Goal: Task Accomplishment & Management: Manage account settings

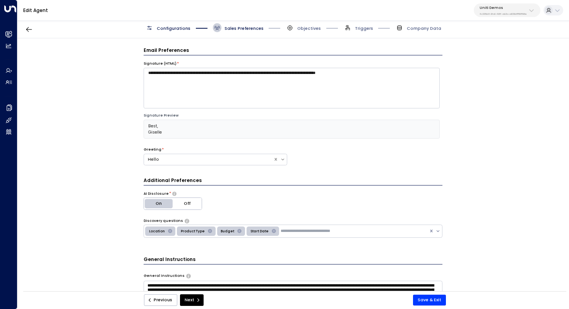
scroll to position [345, 0]
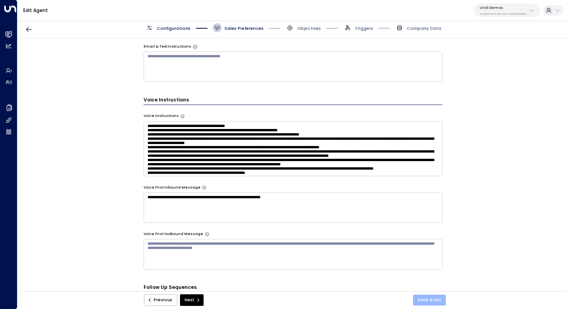
click at [422, 298] on button "Save & Exit" at bounding box center [429, 299] width 33 height 11
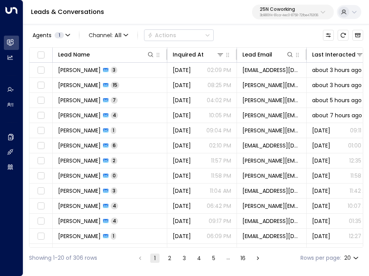
click at [297, 8] on p "25N Coworking" at bounding box center [289, 9] width 58 height 5
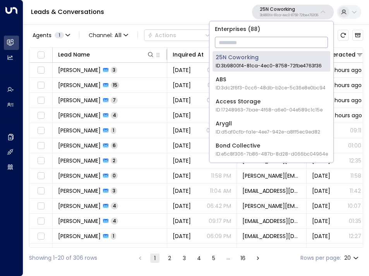
click at [297, 8] on p "25N Coworking" at bounding box center [289, 9] width 58 height 5
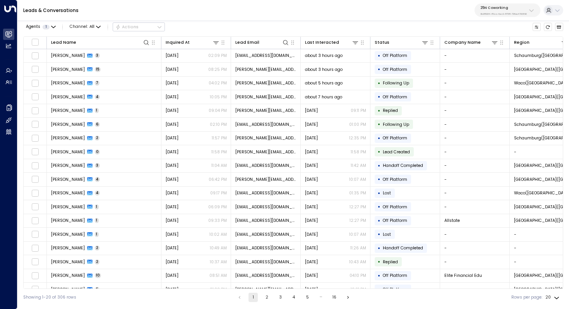
click at [368, 7] on p "25N Coworking" at bounding box center [503, 7] width 46 height 5
type input "****"
click at [368, 53] on div "easyStorage ID: b4f09b35-6698-4786-bcde-ffeb9f535e2f" at bounding box center [517, 53] width 80 height 12
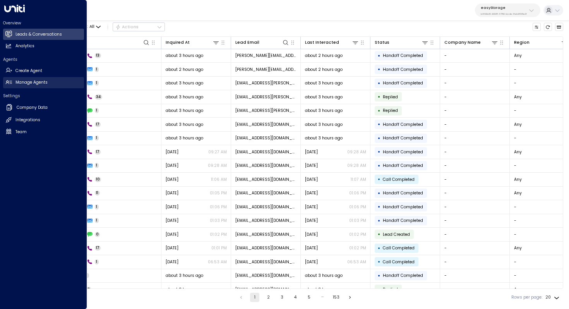
click at [29, 81] on h2 "Manage Agents" at bounding box center [31, 82] width 32 height 6
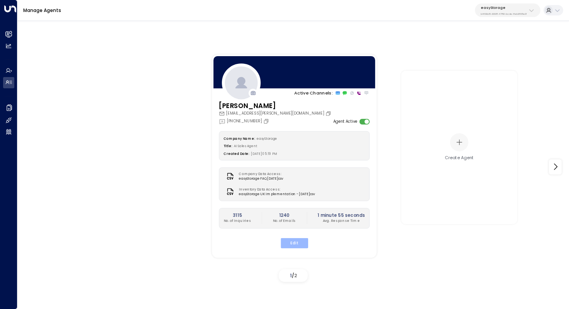
click at [296, 241] on button "Edit" at bounding box center [293, 243] width 27 height 10
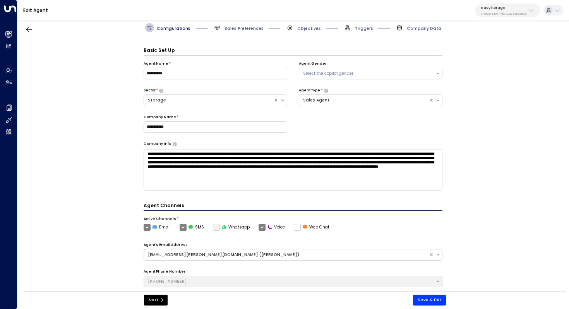
scroll to position [9, 0]
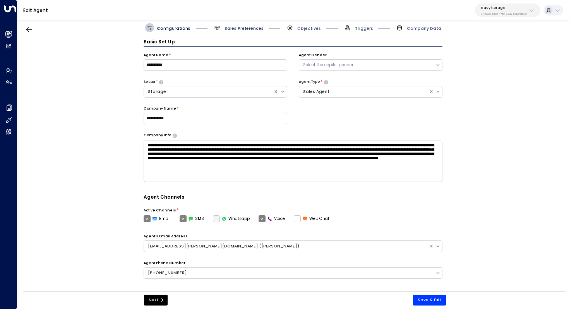
click at [246, 29] on span "Sales Preferences" at bounding box center [243, 29] width 39 height 6
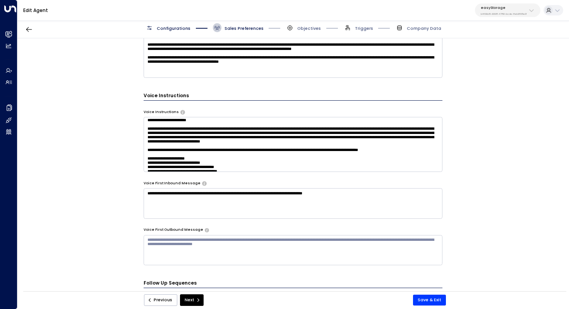
scroll to position [406, 0]
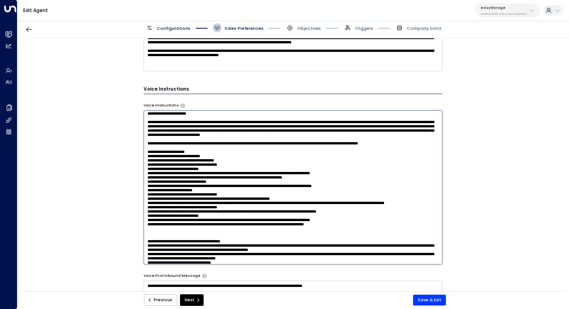
drag, startPoint x: 147, startPoint y: 125, endPoint x: 340, endPoint y: 147, distance: 194.3
click at [340, 147] on textarea at bounding box center [293, 187] width 299 height 154
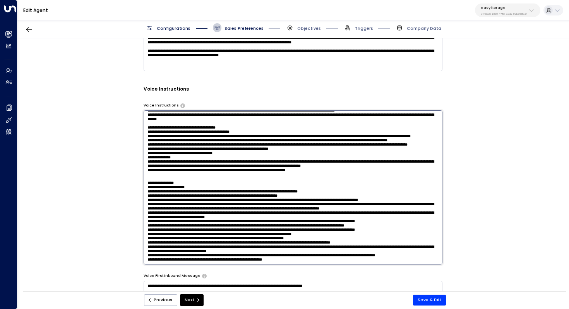
scroll to position [487, 0]
click at [207, 239] on textarea at bounding box center [293, 187] width 299 height 154
click at [316, 234] on textarea at bounding box center [293, 187] width 299 height 154
drag, startPoint x: 315, startPoint y: 233, endPoint x: 327, endPoint y: 234, distance: 11.6
click at [327, 234] on textarea at bounding box center [293, 187] width 299 height 154
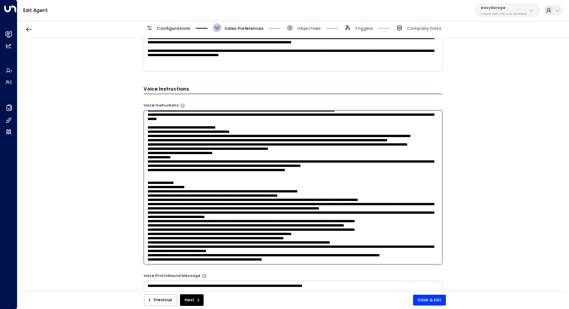
click at [359, 233] on textarea at bounding box center [293, 187] width 299 height 154
drag, startPoint x: 416, startPoint y: 232, endPoint x: 428, endPoint y: 234, distance: 11.7
click at [368, 234] on textarea at bounding box center [293, 187] width 299 height 154
drag, startPoint x: 193, startPoint y: 232, endPoint x: 223, endPoint y: 232, distance: 29.8
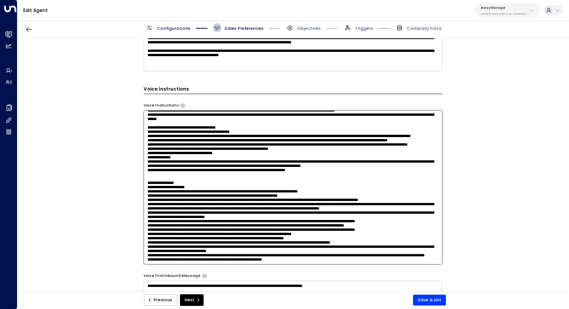
click at [224, 232] on textarea at bounding box center [293, 187] width 299 height 154
click at [223, 232] on textarea at bounding box center [293, 187] width 299 height 154
drag, startPoint x: 329, startPoint y: 232, endPoint x: 349, endPoint y: 232, distance: 20.1
click at [349, 232] on textarea at bounding box center [293, 187] width 299 height 154
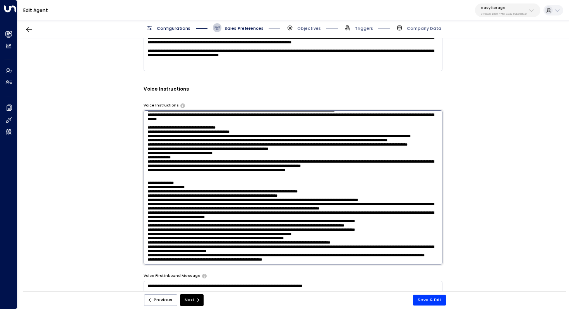
click at [368, 239] on textarea at bounding box center [293, 187] width 299 height 154
drag, startPoint x: 416, startPoint y: 234, endPoint x: 429, endPoint y: 234, distance: 12.4
click at [368, 234] on textarea at bounding box center [293, 187] width 299 height 154
click at [234, 238] on textarea at bounding box center [293, 187] width 299 height 154
drag, startPoint x: 318, startPoint y: 236, endPoint x: 332, endPoint y: 236, distance: 13.9
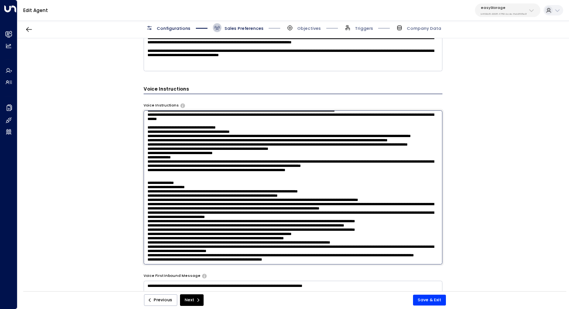
click at [332, 236] on textarea at bounding box center [293, 187] width 299 height 154
click at [325, 239] on textarea at bounding box center [293, 187] width 299 height 154
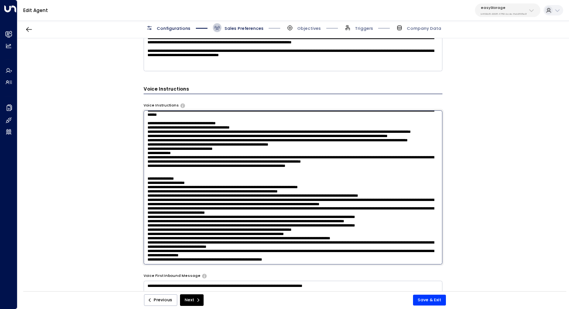
drag, startPoint x: 287, startPoint y: 239, endPoint x: 215, endPoint y: 239, distance: 72.0
click at [215, 239] on textarea at bounding box center [293, 187] width 299 height 154
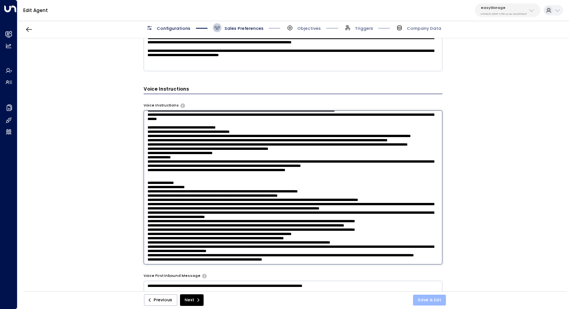
type textarea "**********"
click at [368, 275] on button "Save & Exit" at bounding box center [429, 299] width 33 height 11
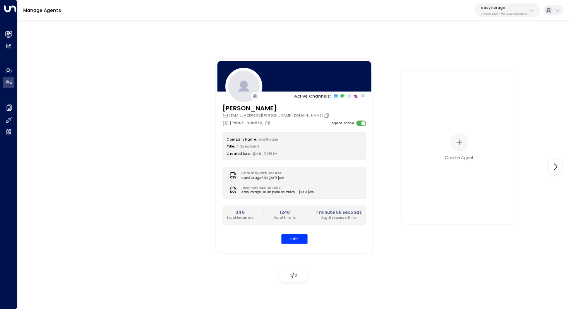
click at [368, 13] on p "b4f09b35-6698-4786-bcde-ffeb9f535e2f" at bounding box center [503, 13] width 46 height 3
type input "*******"
click at [368, 51] on div "StorQuest ID: 95e12634-a2b0-4ea9-845a-0bcfa50e2d19" at bounding box center [518, 53] width 82 height 12
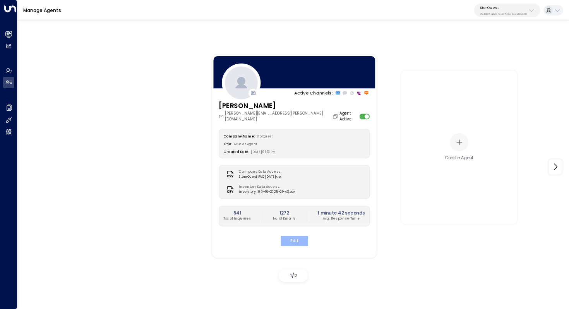
click at [290, 235] on button "Edit" at bounding box center [293, 240] width 27 height 10
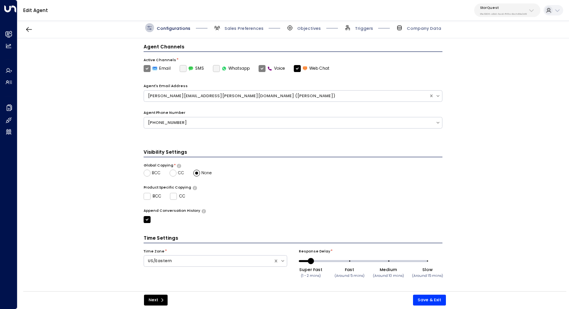
scroll to position [173, 0]
click at [252, 33] on div "Configurations Sales Preferences Objectives Triggers Company Data" at bounding box center [292, 27] width 551 height 21
click at [245, 27] on span "Sales Preferences" at bounding box center [243, 29] width 39 height 6
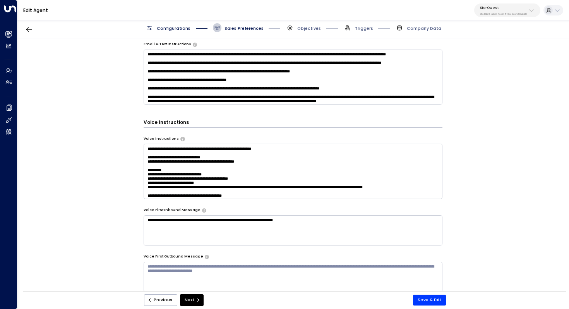
scroll to position [14, 0]
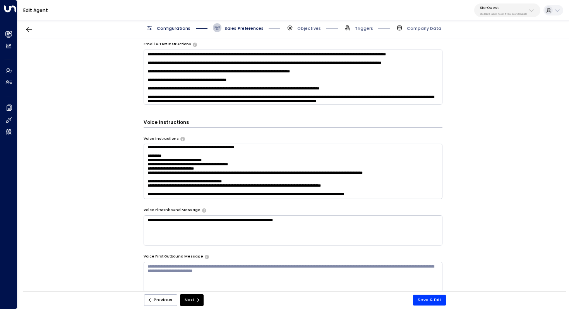
click at [359, 180] on textarea at bounding box center [293, 171] width 299 height 55
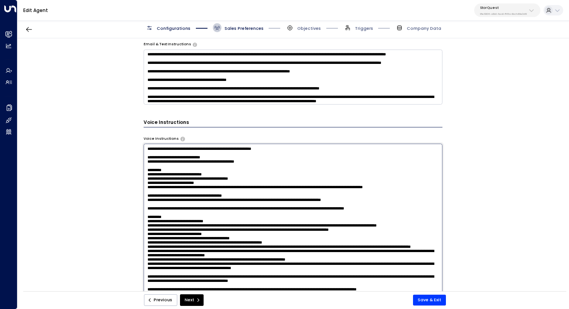
scroll to position [10, 0]
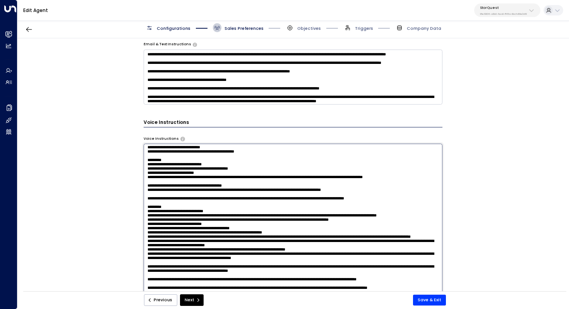
click at [315, 162] on textarea at bounding box center [293, 221] width 299 height 154
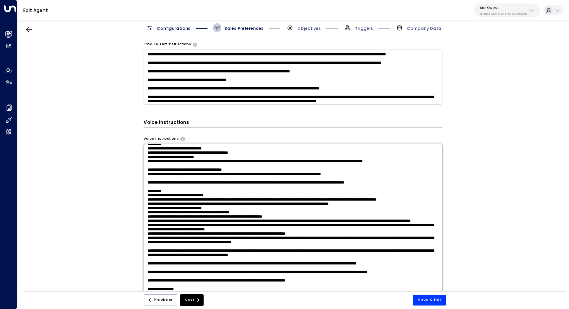
scroll to position [27, 0]
click at [314, 169] on textarea at bounding box center [293, 221] width 299 height 154
click at [315, 166] on textarea at bounding box center [293, 221] width 299 height 154
click at [313, 168] on textarea at bounding box center [293, 221] width 299 height 154
drag, startPoint x: 274, startPoint y: 174, endPoint x: 287, endPoint y: 174, distance: 12.8
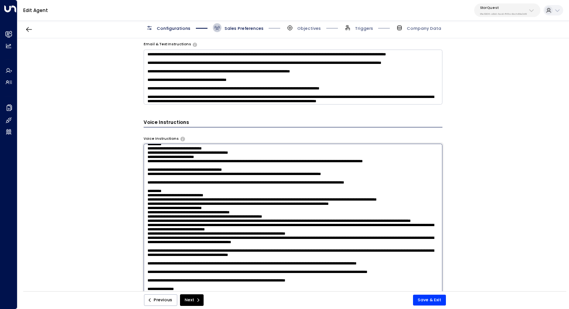
click at [287, 174] on textarea at bounding box center [293, 221] width 299 height 154
click at [287, 176] on textarea at bounding box center [293, 221] width 299 height 154
click at [288, 174] on textarea at bounding box center [293, 221] width 299 height 154
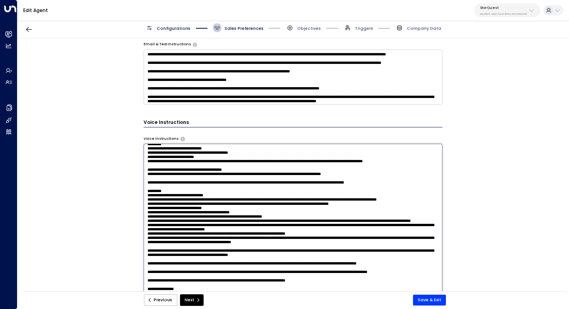
scroll to position [34, 0]
drag, startPoint x: 367, startPoint y: 168, endPoint x: 429, endPoint y: 169, distance: 61.5
click at [368, 169] on textarea at bounding box center [293, 221] width 299 height 154
click at [368, 174] on textarea at bounding box center [293, 221] width 299 height 154
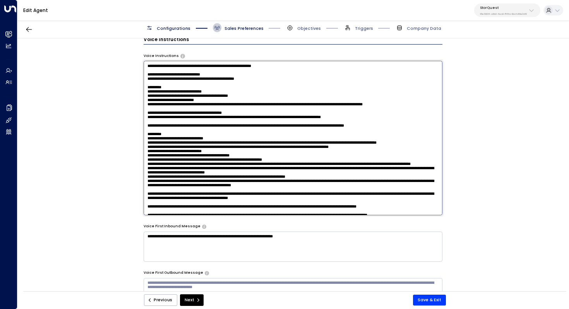
scroll to position [507, 0]
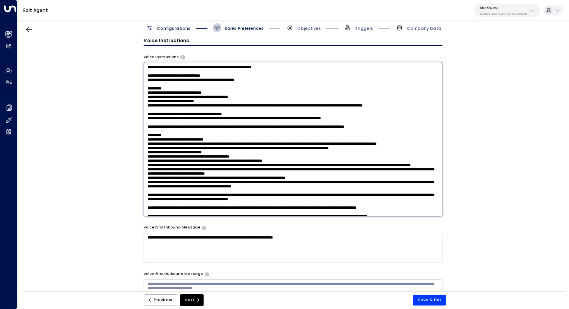
drag, startPoint x: 147, startPoint y: 67, endPoint x: 162, endPoint y: 67, distance: 14.3
click at [162, 67] on textarea at bounding box center [293, 139] width 299 height 154
click at [224, 72] on textarea at bounding box center [293, 139] width 299 height 154
click at [282, 68] on textarea at bounding box center [293, 139] width 299 height 154
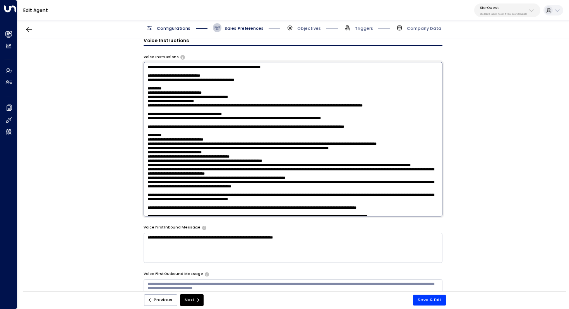
click at [284, 86] on textarea at bounding box center [293, 139] width 299 height 154
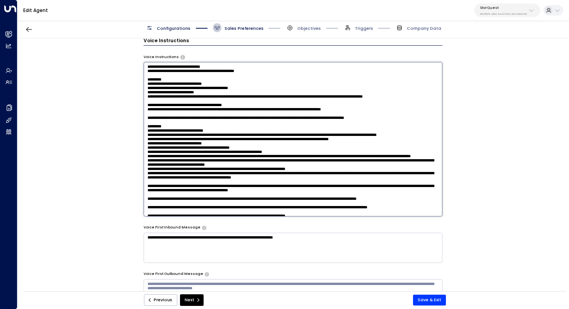
scroll to position [17, 0]
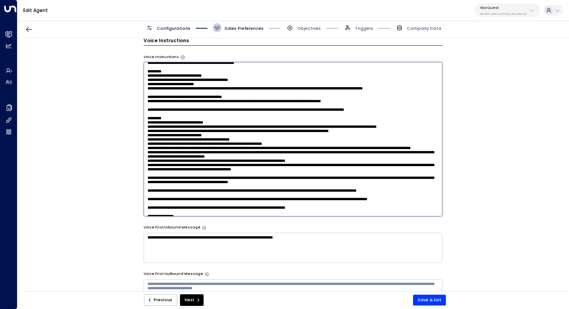
click at [267, 95] on textarea at bounding box center [293, 139] width 299 height 154
drag, startPoint x: 224, startPoint y: 104, endPoint x: 236, endPoint y: 104, distance: 12.0
click at [236, 104] on textarea at bounding box center [293, 139] width 299 height 154
click at [239, 111] on textarea at bounding box center [293, 139] width 299 height 154
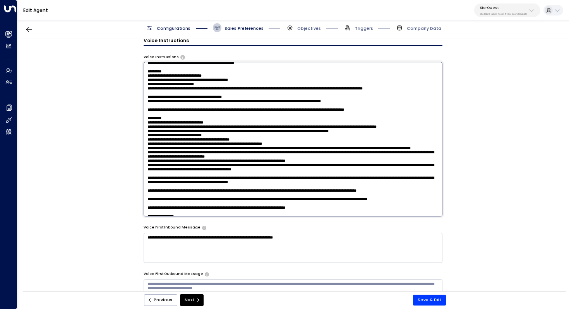
drag, startPoint x: 200, startPoint y: 121, endPoint x: 213, endPoint y: 121, distance: 12.8
click at [212, 121] on textarea at bounding box center [293, 139] width 299 height 154
click at [213, 121] on textarea at bounding box center [293, 139] width 299 height 154
drag, startPoint x: 201, startPoint y: 135, endPoint x: 216, endPoint y: 135, distance: 15.5
click at [216, 135] on textarea at bounding box center [293, 139] width 299 height 154
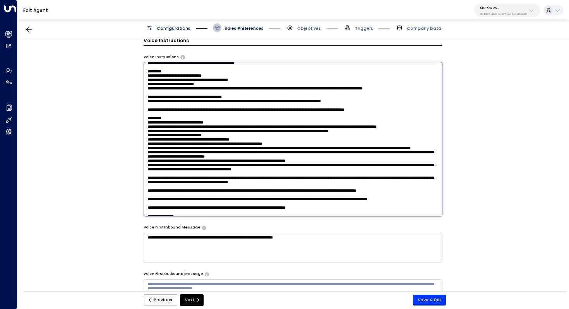
click at [216, 135] on textarea at bounding box center [293, 139] width 299 height 154
click at [234, 151] on textarea at bounding box center [293, 139] width 299 height 154
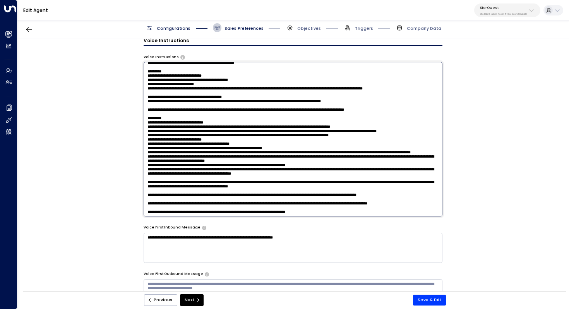
click at [237, 165] on textarea at bounding box center [293, 139] width 299 height 154
drag, startPoint x: 211, startPoint y: 170, endPoint x: 222, endPoint y: 170, distance: 11.2
click at [222, 170] on textarea at bounding box center [293, 139] width 299 height 154
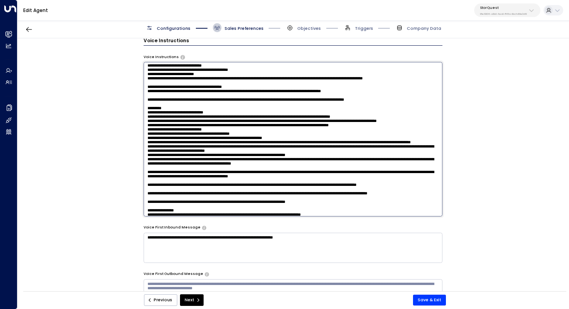
click at [214, 178] on textarea at bounding box center [293, 139] width 299 height 154
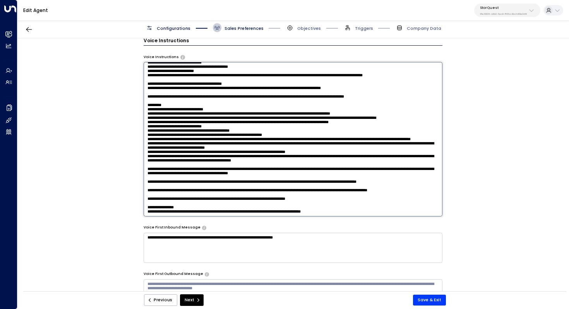
scroll to position [38, 0]
click at [210, 178] on textarea at bounding box center [293, 139] width 299 height 154
drag, startPoint x: 310, startPoint y: 162, endPoint x: 135, endPoint y: 159, distance: 174.9
click at [135, 159] on div "**********" at bounding box center [292, 166] width 551 height 256
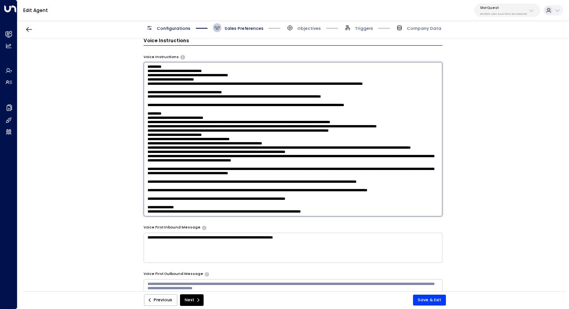
click at [273, 158] on textarea at bounding box center [293, 139] width 299 height 154
drag, startPoint x: 210, startPoint y: 164, endPoint x: 224, endPoint y: 164, distance: 13.5
click at [224, 164] on textarea at bounding box center [293, 139] width 299 height 154
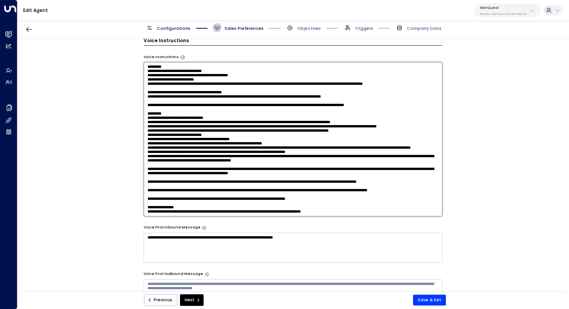
click at [304, 171] on textarea at bounding box center [293, 139] width 299 height 154
click at [284, 171] on textarea at bounding box center [293, 139] width 299 height 154
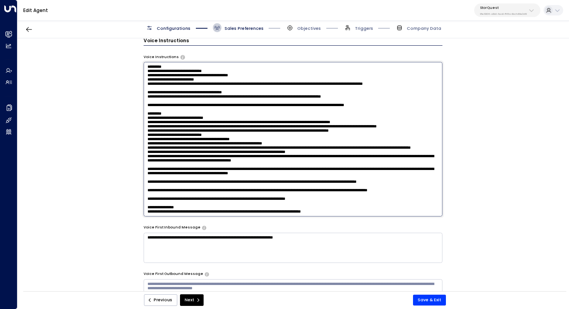
drag, startPoint x: 275, startPoint y: 174, endPoint x: 284, endPoint y: 174, distance: 9.3
click at [284, 174] on textarea at bounding box center [293, 139] width 299 height 154
drag, startPoint x: 279, startPoint y: 174, endPoint x: 292, endPoint y: 174, distance: 13.2
click at [292, 174] on textarea at bounding box center [293, 139] width 299 height 154
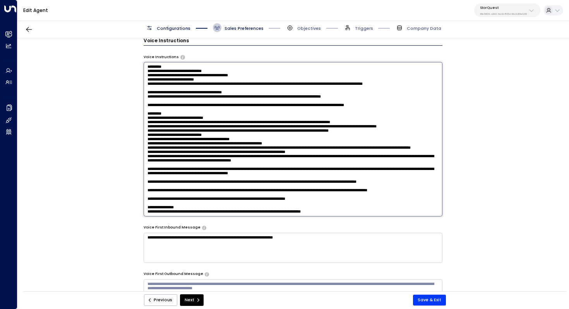
click at [292, 174] on textarea at bounding box center [293, 139] width 299 height 154
click at [148, 174] on textarea at bounding box center [293, 139] width 299 height 154
type textarea "**********"
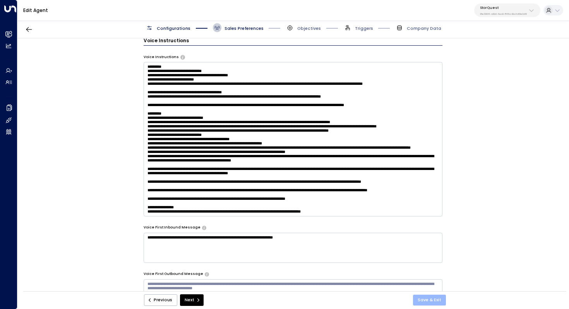
click at [368, 275] on button "Save & Exit" at bounding box center [429, 299] width 33 height 11
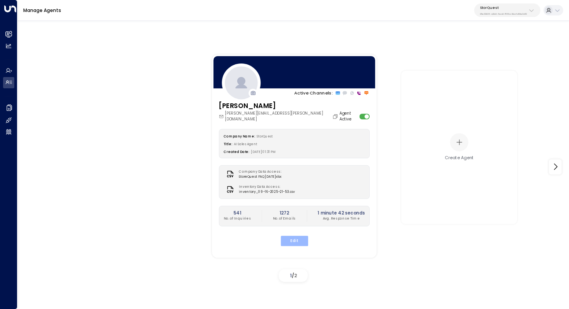
click at [300, 235] on button "Edit" at bounding box center [293, 240] width 27 height 10
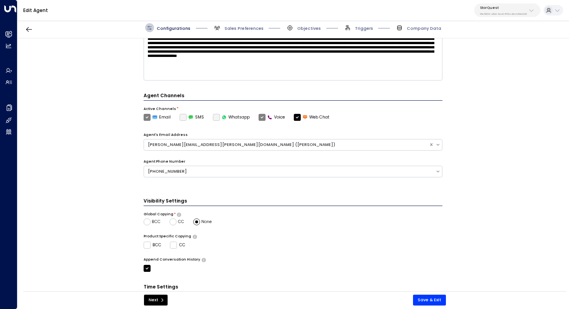
scroll to position [173, 0]
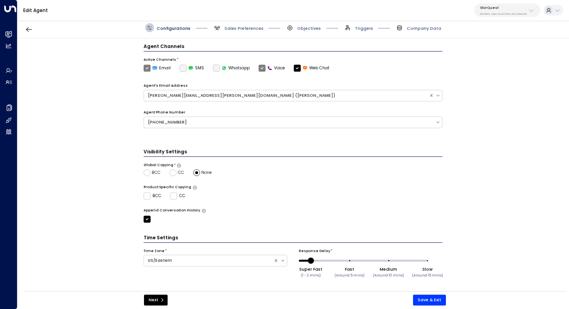
click at [244, 33] on div "Configurations Sales Preferences Objectives Triggers Company Data" at bounding box center [292, 27] width 551 height 21
click at [243, 29] on span "Sales Preferences" at bounding box center [243, 29] width 39 height 6
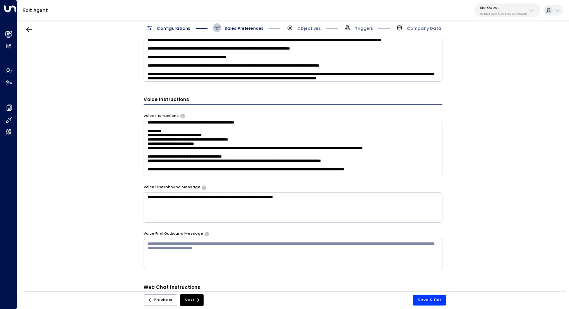
scroll to position [42, 0]
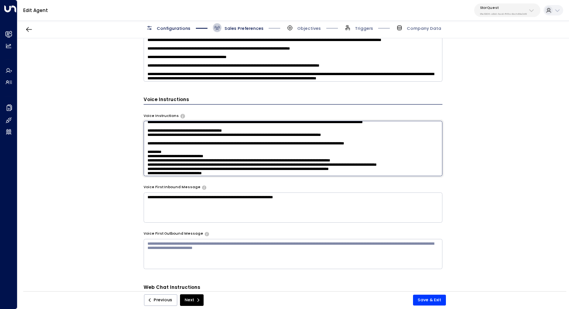
click at [351, 158] on textarea at bounding box center [293, 148] width 299 height 55
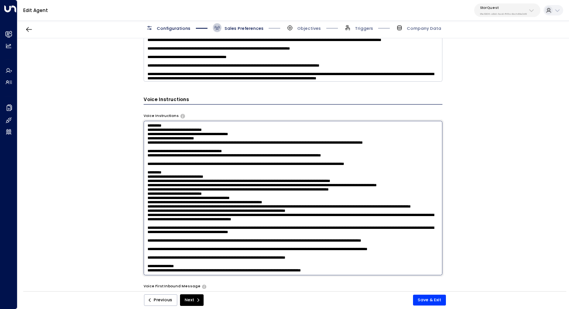
click at [325, 147] on textarea at bounding box center [293, 198] width 299 height 154
drag, startPoint x: 243, startPoint y: 156, endPoint x: 250, endPoint y: 156, distance: 7.7
click at [250, 156] on textarea at bounding box center [293, 198] width 299 height 154
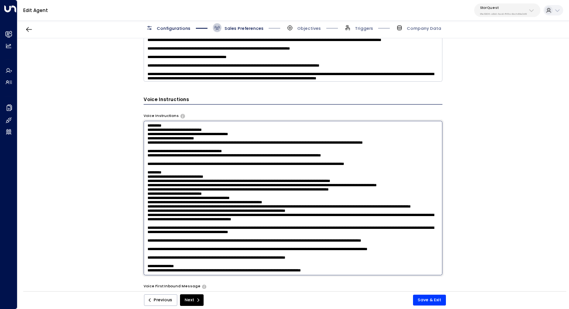
click at [229, 154] on textarea at bounding box center [293, 198] width 299 height 154
drag, startPoint x: 273, startPoint y: 155, endPoint x: 295, endPoint y: 155, distance: 22.4
click at [295, 155] on textarea at bounding box center [293, 198] width 299 height 154
drag, startPoint x: 325, startPoint y: 155, endPoint x: 425, endPoint y: 156, distance: 99.8
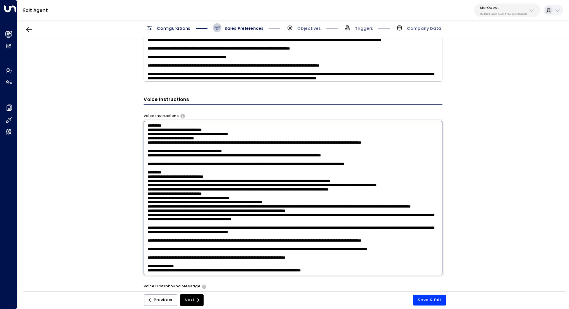
click at [368, 156] on textarea at bounding box center [293, 198] width 299 height 154
click at [336, 156] on textarea at bounding box center [293, 198] width 299 height 154
click at [323, 155] on textarea at bounding box center [293, 198] width 299 height 154
click at [311, 149] on textarea at bounding box center [293, 198] width 299 height 154
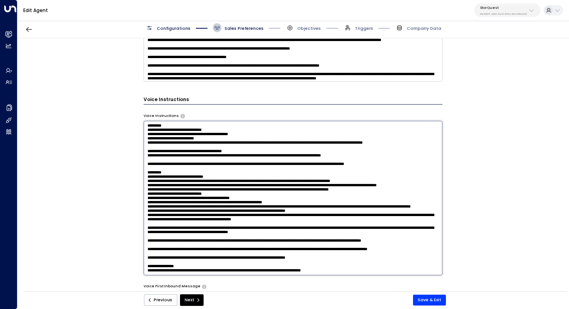
drag, startPoint x: 241, startPoint y: 185, endPoint x: 256, endPoint y: 185, distance: 15.1
click at [256, 185] on textarea at bounding box center [293, 198] width 299 height 154
drag, startPoint x: 251, startPoint y: 197, endPoint x: 261, endPoint y: 197, distance: 9.7
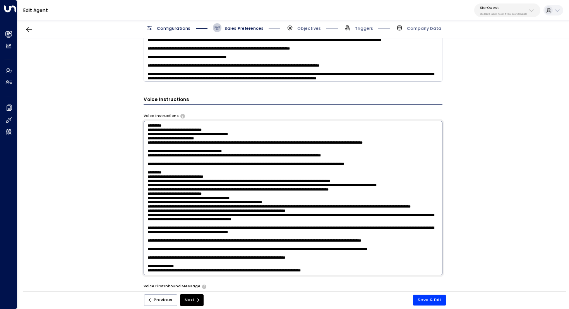
click at [261, 197] on textarea at bounding box center [293, 198] width 299 height 154
drag, startPoint x: 318, startPoint y: 197, endPoint x: 317, endPoint y: 202, distance: 5.9
click at [317, 202] on textarea at bounding box center [293, 198] width 299 height 154
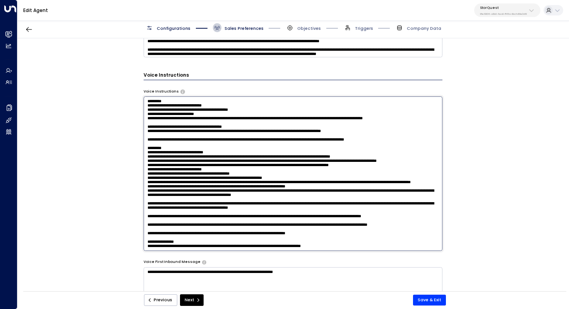
scroll to position [475, 0]
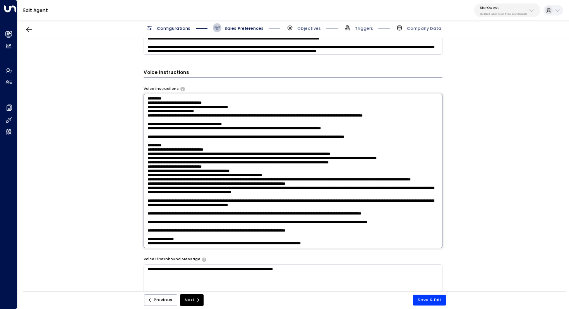
drag, startPoint x: 227, startPoint y: 188, endPoint x: 243, endPoint y: 188, distance: 16.2
click at [243, 188] on textarea at bounding box center [293, 171] width 299 height 154
click at [324, 177] on textarea at bounding box center [293, 171] width 299 height 154
click at [338, 176] on textarea at bounding box center [293, 171] width 299 height 154
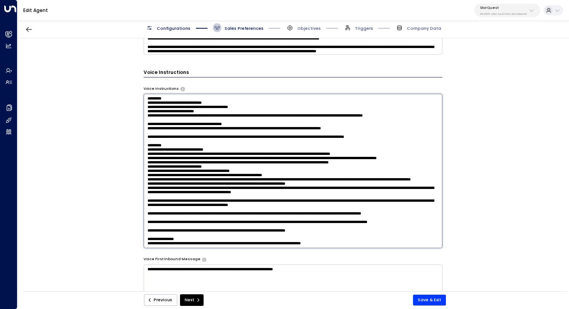
click at [303, 173] on textarea at bounding box center [293, 171] width 299 height 154
drag, startPoint x: 341, startPoint y: 173, endPoint x: 247, endPoint y: 174, distance: 94.0
click at [247, 174] on textarea at bounding box center [293, 171] width 299 height 154
drag, startPoint x: 225, startPoint y: 169, endPoint x: 241, endPoint y: 169, distance: 15.9
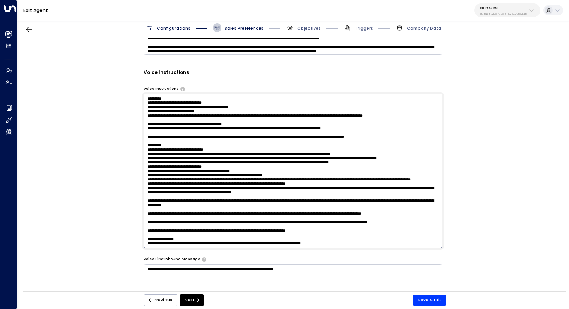
click at [241, 169] on textarea at bounding box center [293, 171] width 299 height 154
click at [247, 167] on textarea at bounding box center [293, 171] width 299 height 154
drag, startPoint x: 218, startPoint y: 176, endPoint x: 228, endPoint y: 176, distance: 9.7
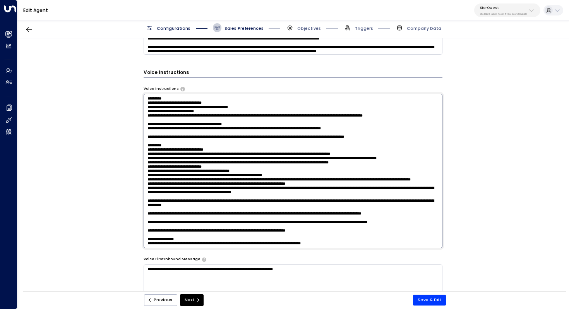
click at [228, 176] on textarea at bounding box center [293, 171] width 299 height 154
click at [255, 179] on textarea at bounding box center [293, 171] width 299 height 154
drag, startPoint x: 258, startPoint y: 179, endPoint x: 199, endPoint y: 179, distance: 58.8
click at [199, 179] on textarea at bounding box center [293, 171] width 299 height 154
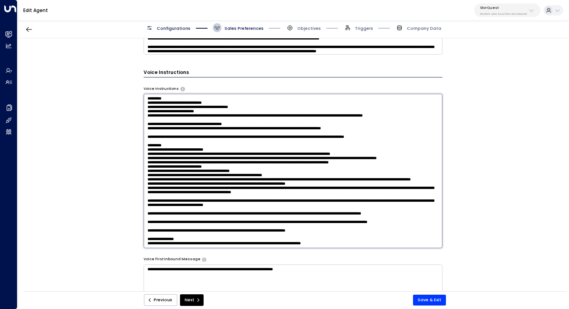
click at [243, 185] on textarea at bounding box center [293, 171] width 299 height 154
click at [216, 175] on textarea at bounding box center [293, 171] width 299 height 154
drag, startPoint x: 186, startPoint y: 173, endPoint x: 222, endPoint y: 173, distance: 35.6
click at [222, 173] on textarea at bounding box center [293, 171] width 299 height 154
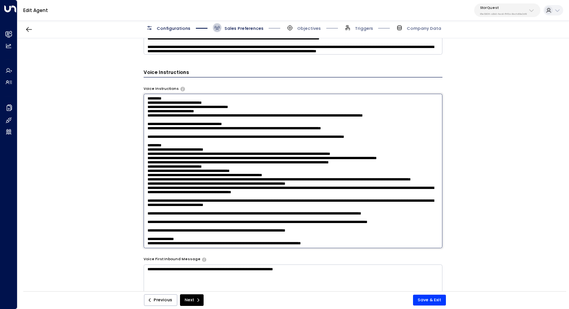
click at [251, 173] on textarea at bounding box center [293, 171] width 299 height 154
click at [297, 177] on textarea at bounding box center [293, 171] width 299 height 154
click at [260, 176] on textarea at bounding box center [293, 171] width 299 height 154
click at [303, 177] on textarea at bounding box center [293, 171] width 299 height 154
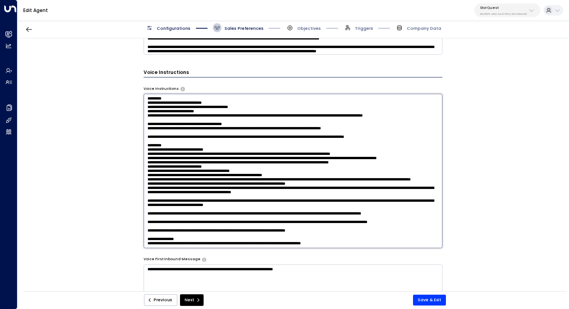
drag, startPoint x: 313, startPoint y: 178, endPoint x: 222, endPoint y: 178, distance: 90.1
click at [223, 178] on textarea at bounding box center [293, 171] width 299 height 154
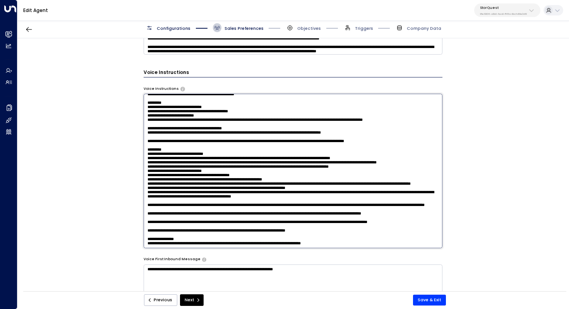
drag, startPoint x: 193, startPoint y: 175, endPoint x: 209, endPoint y: 175, distance: 15.5
click at [209, 175] on textarea at bounding box center [293, 171] width 299 height 154
click at [243, 183] on textarea at bounding box center [293, 171] width 299 height 154
paste textarea "**********"
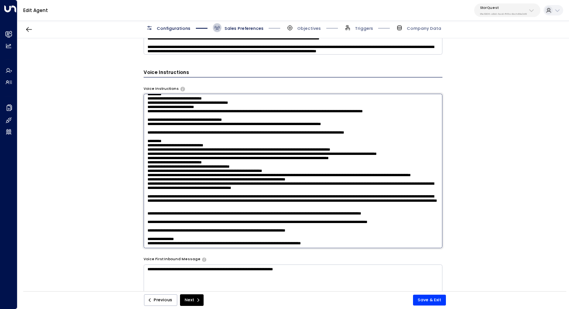
click at [226, 181] on textarea at bounding box center [293, 171] width 299 height 154
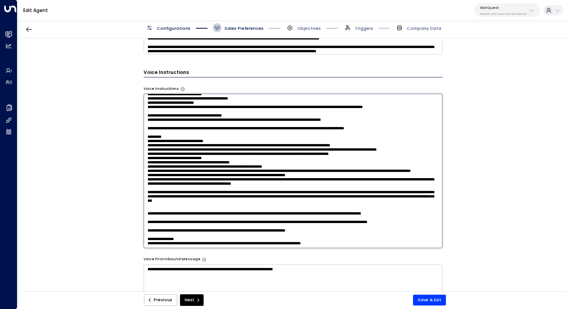
drag, startPoint x: 289, startPoint y: 180, endPoint x: 289, endPoint y: 186, distance: 5.8
click at [289, 186] on textarea at bounding box center [293, 171] width 299 height 154
click at [310, 186] on textarea at bounding box center [293, 171] width 299 height 154
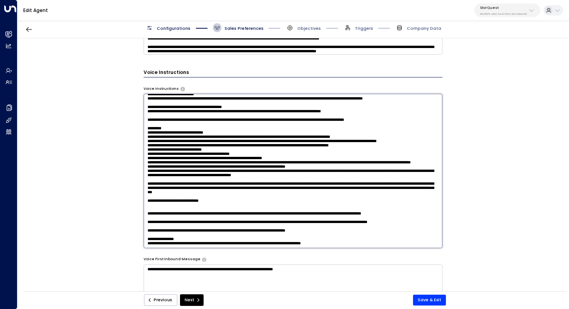
drag, startPoint x: 235, startPoint y: 196, endPoint x: 181, endPoint y: 195, distance: 53.4
click at [181, 195] on textarea at bounding box center [293, 171] width 299 height 154
drag, startPoint x: 370, startPoint y: 173, endPoint x: 393, endPoint y: 174, distance: 23.2
click at [368, 174] on textarea at bounding box center [293, 171] width 299 height 154
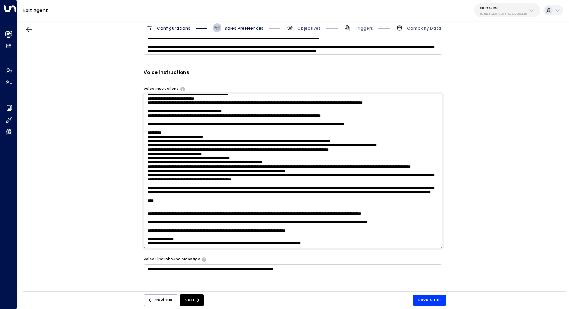
click at [368, 179] on textarea at bounding box center [293, 171] width 299 height 154
click at [239, 198] on textarea at bounding box center [293, 171] width 299 height 154
drag, startPoint x: 250, startPoint y: 168, endPoint x: 249, endPoint y: 173, distance: 4.7
click at [249, 173] on textarea at bounding box center [293, 171] width 299 height 154
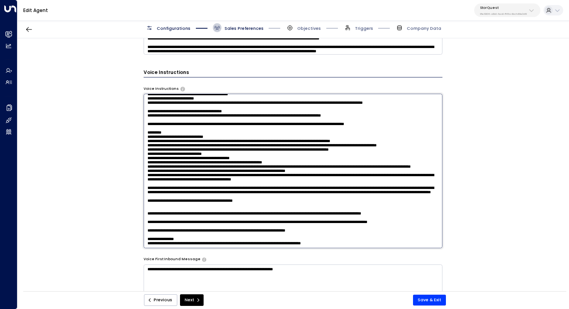
click at [249, 173] on textarea at bounding box center [293, 171] width 299 height 154
click at [247, 180] on textarea at bounding box center [293, 171] width 299 height 154
click at [261, 169] on textarea at bounding box center [293, 171] width 299 height 154
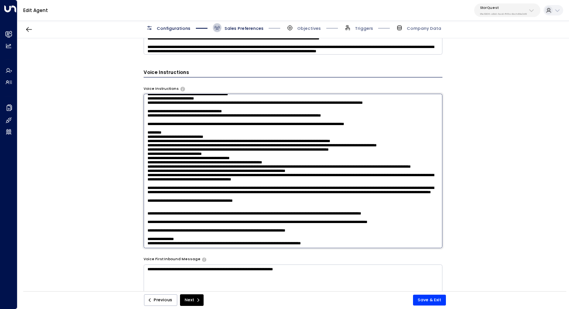
drag, startPoint x: 247, startPoint y: 145, endPoint x: 247, endPoint y: 151, distance: 6.6
click at [247, 151] on textarea at bounding box center [293, 171] width 299 height 154
drag, startPoint x: 240, startPoint y: 145, endPoint x: 240, endPoint y: 156, distance: 10.5
click at [240, 156] on textarea at bounding box center [293, 171] width 299 height 154
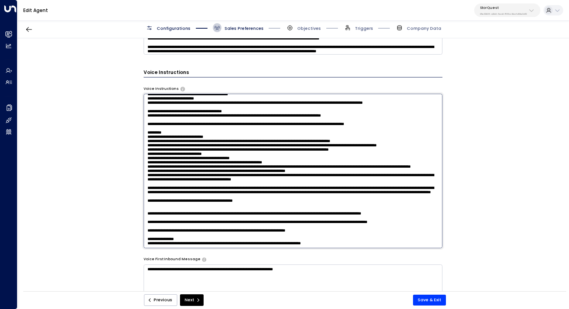
click at [240, 156] on textarea at bounding box center [293, 171] width 299 height 154
click at [264, 148] on textarea at bounding box center [293, 171] width 299 height 154
click at [260, 167] on textarea at bounding box center [293, 171] width 299 height 154
drag, startPoint x: 301, startPoint y: 168, endPoint x: 157, endPoint y: 170, distance: 143.5
click at [157, 170] on textarea at bounding box center [293, 171] width 299 height 154
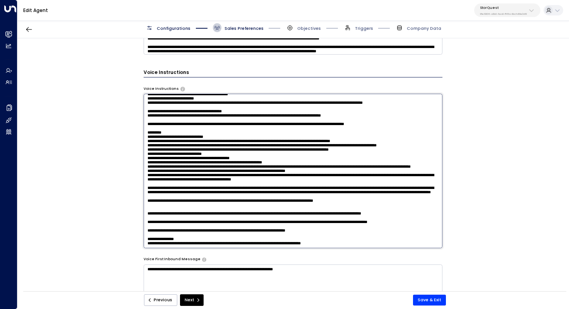
click at [368, 169] on textarea at bounding box center [293, 171] width 299 height 154
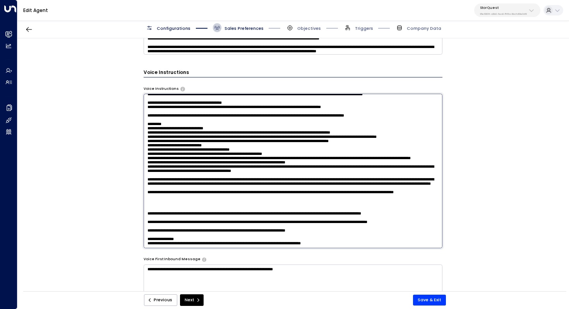
click at [181, 191] on textarea at bounding box center [293, 171] width 299 height 154
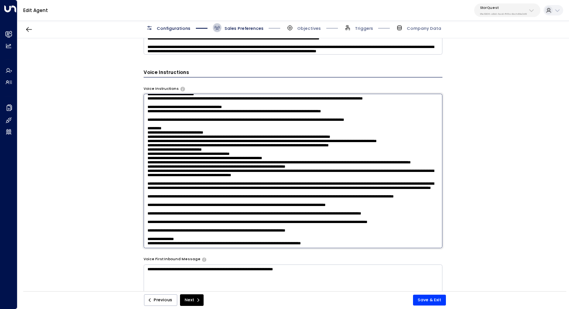
drag, startPoint x: 190, startPoint y: 186, endPoint x: 201, endPoint y: 186, distance: 10.8
click at [201, 186] on textarea at bounding box center [293, 171] width 299 height 154
click at [368, 183] on textarea at bounding box center [293, 171] width 299 height 154
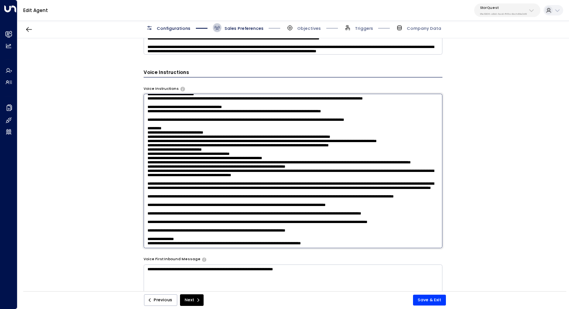
drag, startPoint x: 273, startPoint y: 181, endPoint x: 285, endPoint y: 181, distance: 11.6
click at [285, 181] on textarea at bounding box center [293, 171] width 299 height 154
drag, startPoint x: 389, startPoint y: 181, endPoint x: 281, endPoint y: 181, distance: 107.9
click at [281, 181] on textarea at bounding box center [293, 171] width 299 height 154
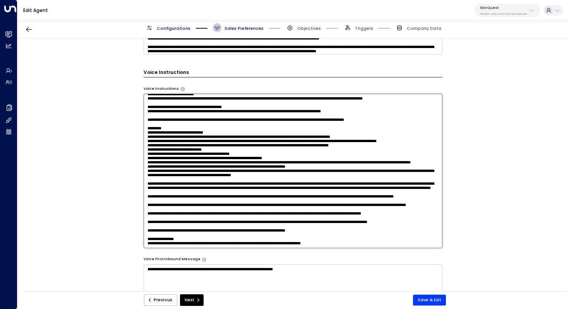
click at [316, 198] on textarea at bounding box center [293, 171] width 299 height 154
drag, startPoint x: 261, startPoint y: 197, endPoint x: 276, endPoint y: 197, distance: 14.3
click at [275, 197] on textarea at bounding box center [293, 171] width 299 height 154
click at [276, 197] on textarea at bounding box center [293, 171] width 299 height 154
click at [302, 198] on textarea at bounding box center [293, 171] width 299 height 154
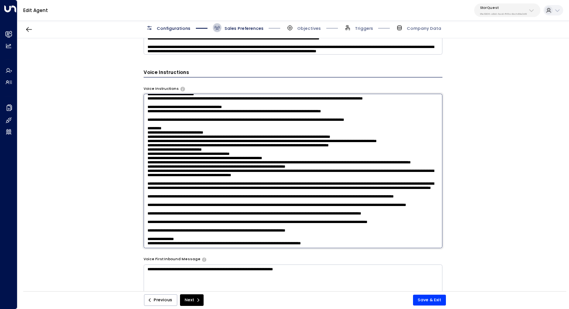
click at [368, 199] on textarea at bounding box center [293, 171] width 299 height 154
click at [203, 209] on textarea at bounding box center [293, 171] width 299 height 154
drag, startPoint x: 267, startPoint y: 203, endPoint x: 282, endPoint y: 203, distance: 15.1
click at [282, 203] on textarea at bounding box center [293, 171] width 299 height 154
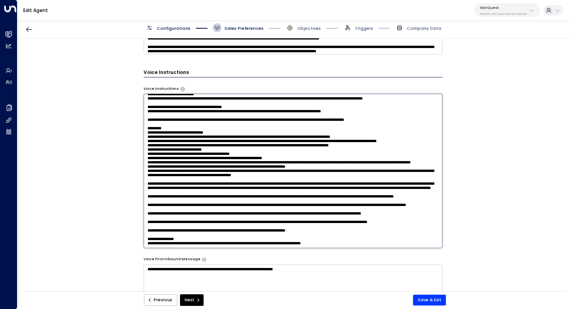
click at [282, 203] on textarea at bounding box center [293, 171] width 299 height 154
drag, startPoint x: 248, startPoint y: 199, endPoint x: 261, endPoint y: 199, distance: 12.8
click at [261, 199] on textarea at bounding box center [293, 171] width 299 height 154
drag, startPoint x: 202, startPoint y: 209, endPoint x: 221, endPoint y: 209, distance: 19.0
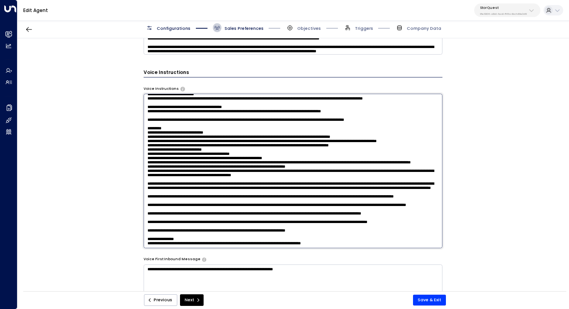
click at [221, 209] on textarea at bounding box center [293, 171] width 299 height 154
click at [335, 211] on textarea at bounding box center [293, 171] width 299 height 154
drag, startPoint x: 146, startPoint y: 198, endPoint x: 263, endPoint y: 198, distance: 116.4
click at [263, 198] on textarea at bounding box center [293, 171] width 299 height 154
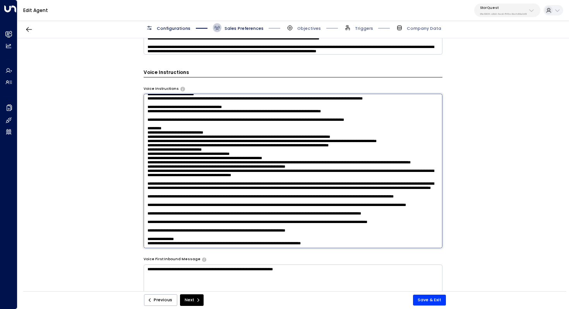
click at [263, 198] on textarea at bounding box center [293, 171] width 299 height 154
click at [203, 159] on textarea at bounding box center [293, 171] width 299 height 154
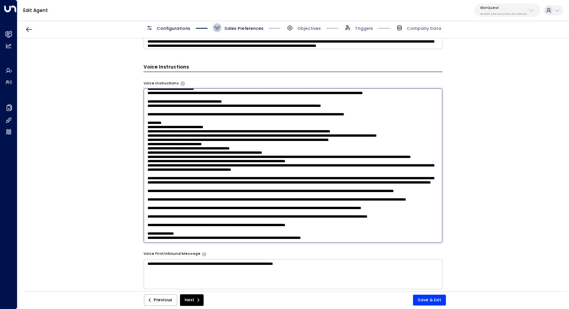
scroll to position [143, 0]
click at [184, 157] on textarea at bounding box center [293, 165] width 299 height 154
drag, startPoint x: 347, startPoint y: 154, endPoint x: 359, endPoint y: 154, distance: 12.0
click at [359, 154] on textarea at bounding box center [293, 165] width 299 height 154
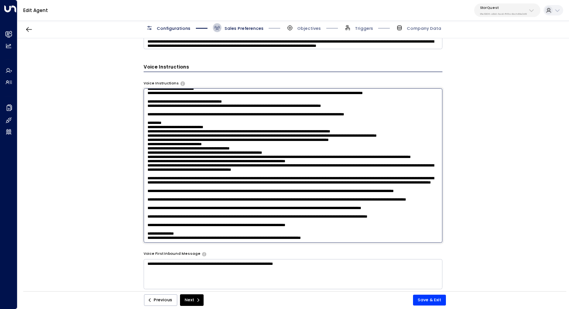
click at [359, 154] on textarea at bounding box center [293, 165] width 299 height 154
click at [368, 154] on textarea at bounding box center [293, 165] width 299 height 154
click at [242, 158] on textarea at bounding box center [293, 165] width 299 height 154
click at [303, 142] on textarea at bounding box center [293, 165] width 299 height 154
drag, startPoint x: 268, startPoint y: 159, endPoint x: 293, endPoint y: 152, distance: 26.5
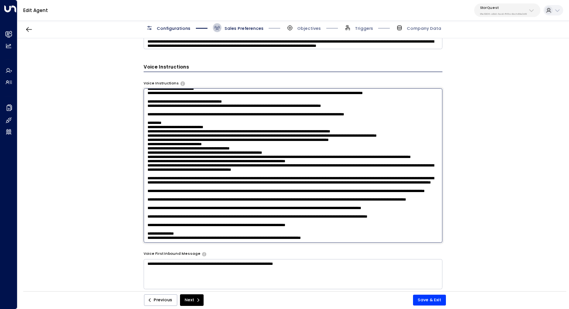
click at [293, 152] on textarea at bounding box center [293, 165] width 299 height 154
click at [291, 152] on textarea at bounding box center [293, 165] width 299 height 154
drag, startPoint x: 219, startPoint y: 153, endPoint x: 227, endPoint y: 153, distance: 8.5
click at [227, 153] on textarea at bounding box center [293, 165] width 299 height 154
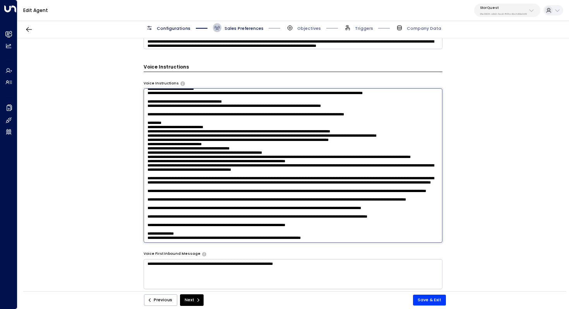
click at [227, 153] on textarea at bounding box center [293, 165] width 299 height 154
click at [294, 152] on textarea at bounding box center [293, 165] width 299 height 154
click at [318, 153] on textarea at bounding box center [293, 165] width 299 height 154
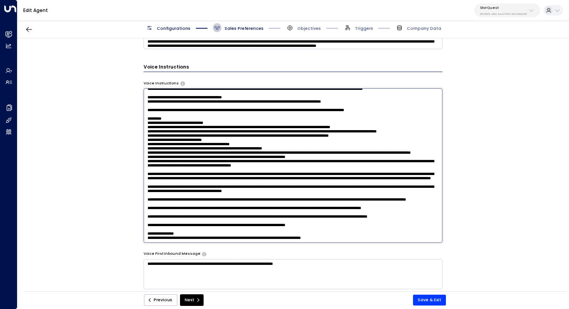
drag, startPoint x: 194, startPoint y: 160, endPoint x: 209, endPoint y: 160, distance: 15.1
click at [209, 160] on textarea at bounding box center [293, 165] width 299 height 154
drag, startPoint x: 200, startPoint y: 160, endPoint x: 219, endPoint y: 160, distance: 18.6
click at [219, 160] on textarea at bounding box center [293, 165] width 299 height 154
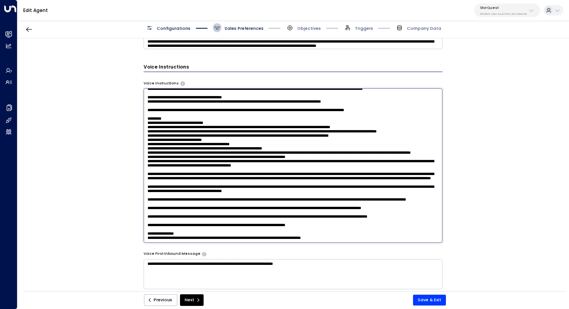
click at [219, 160] on textarea at bounding box center [293, 165] width 299 height 154
click at [251, 159] on textarea at bounding box center [293, 165] width 299 height 154
drag, startPoint x: 290, startPoint y: 160, endPoint x: 270, endPoint y: 160, distance: 20.1
click at [270, 160] on textarea at bounding box center [293, 165] width 299 height 154
click at [263, 167] on textarea at bounding box center [293, 165] width 299 height 154
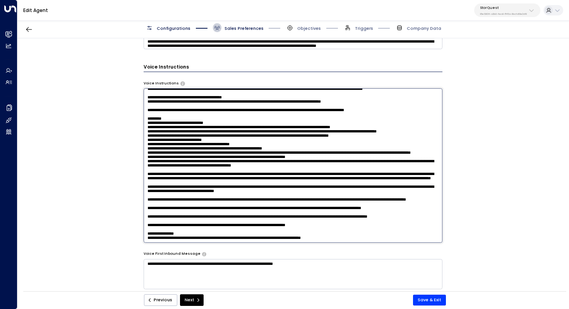
click at [211, 167] on textarea at bounding box center [293, 165] width 299 height 154
click at [196, 172] on textarea at bounding box center [293, 165] width 299 height 154
click at [199, 181] on textarea at bounding box center [293, 165] width 299 height 154
click at [200, 178] on textarea at bounding box center [293, 165] width 299 height 154
click at [266, 171] on textarea at bounding box center [293, 165] width 299 height 154
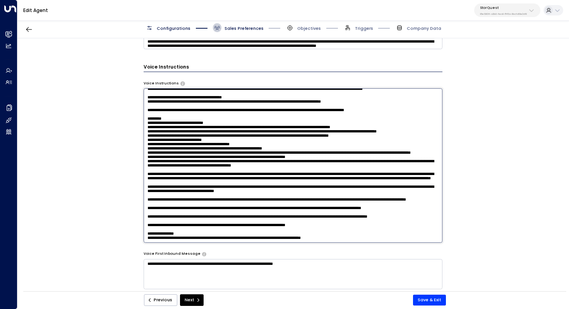
click at [262, 175] on textarea at bounding box center [293, 165] width 299 height 154
click at [229, 176] on textarea at bounding box center [293, 165] width 299 height 154
drag, startPoint x: 182, startPoint y: 181, endPoint x: 196, endPoint y: 181, distance: 13.9
click at [195, 181] on textarea at bounding box center [293, 165] width 299 height 154
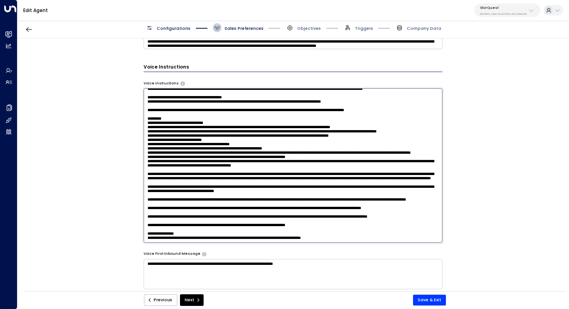
click at [196, 181] on textarea at bounding box center [293, 165] width 299 height 154
drag, startPoint x: 431, startPoint y: 181, endPoint x: 139, endPoint y: 176, distance: 292.5
click at [139, 176] on div "**********" at bounding box center [292, 166] width 551 height 256
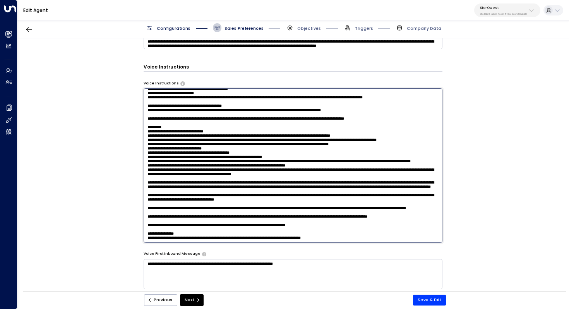
scroll to position [139, 0]
click at [197, 184] on textarea at bounding box center [293, 165] width 299 height 154
click at [238, 177] on textarea at bounding box center [293, 165] width 299 height 154
click at [270, 176] on textarea at bounding box center [293, 165] width 299 height 154
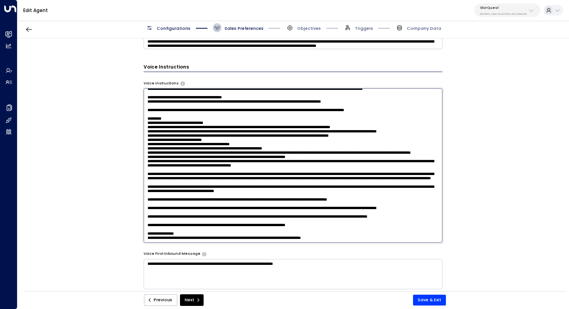
scroll to position [151, 0]
click at [260, 181] on textarea at bounding box center [293, 165] width 299 height 154
drag, startPoint x: 147, startPoint y: 192, endPoint x: 427, endPoint y: 195, distance: 280.5
click at [368, 195] on textarea at bounding box center [293, 165] width 299 height 154
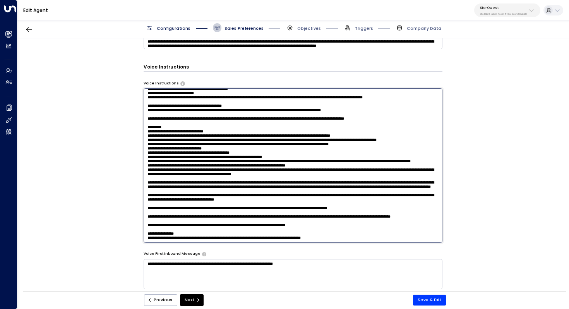
scroll to position [139, 0]
drag, startPoint x: 350, startPoint y: 205, endPoint x: 132, endPoint y: 202, distance: 219.0
click at [132, 202] on div "**********" at bounding box center [292, 166] width 551 height 256
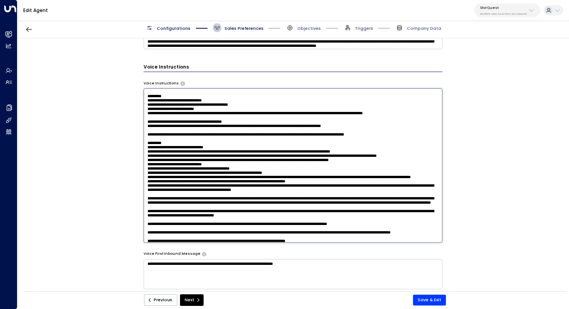
scroll to position [9, 0]
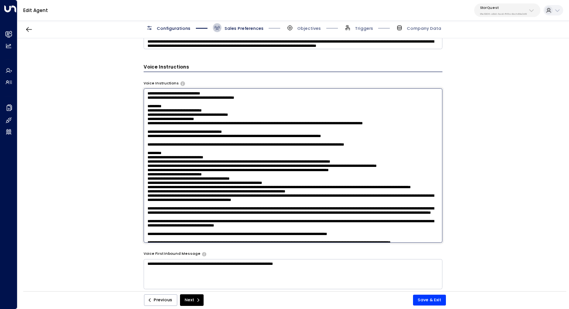
click at [221, 169] on textarea at bounding box center [293, 165] width 299 height 154
drag, startPoint x: 210, startPoint y: 169, endPoint x: 232, endPoint y: 169, distance: 22.8
click at [232, 169] on textarea at bounding box center [293, 165] width 299 height 154
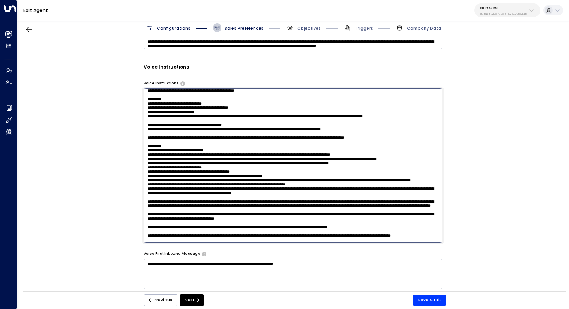
click at [219, 181] on textarea at bounding box center [293, 165] width 299 height 154
paste textarea "**********"
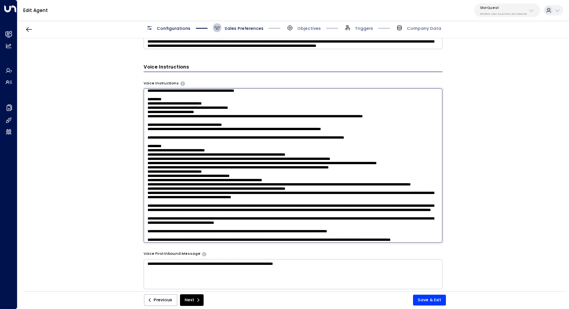
click at [147, 186] on textarea at bounding box center [293, 165] width 299 height 154
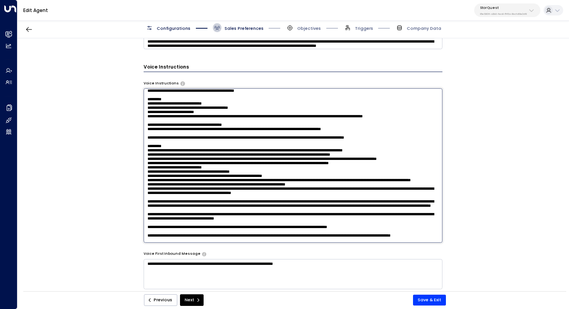
click at [217, 180] on textarea at bounding box center [293, 165] width 299 height 154
drag, startPoint x: 215, startPoint y: 180, endPoint x: 398, endPoint y: 177, distance: 182.2
click at [368, 177] on textarea at bounding box center [293, 165] width 299 height 154
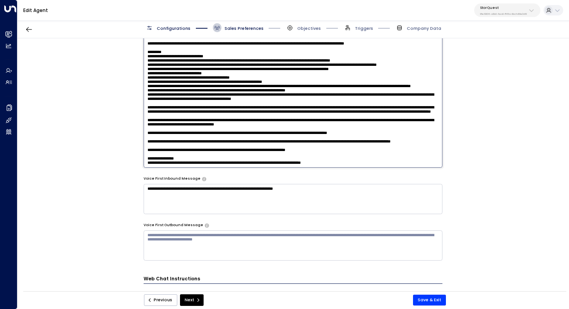
scroll to position [561, 0]
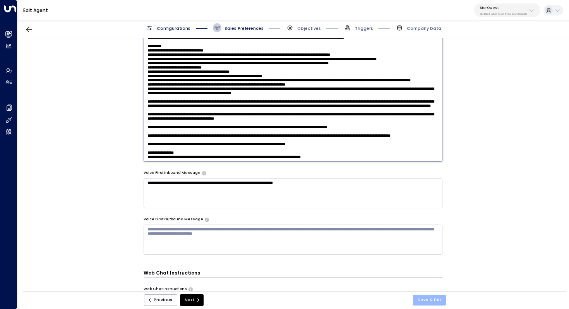
type textarea "**********"
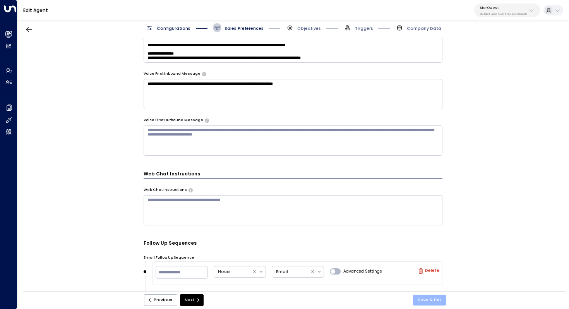
click at [368, 275] on button "Save & Exit" at bounding box center [429, 299] width 33 height 11
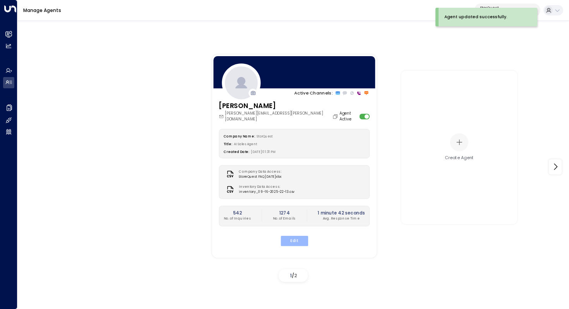
click at [296, 235] on button "Edit" at bounding box center [293, 240] width 27 height 10
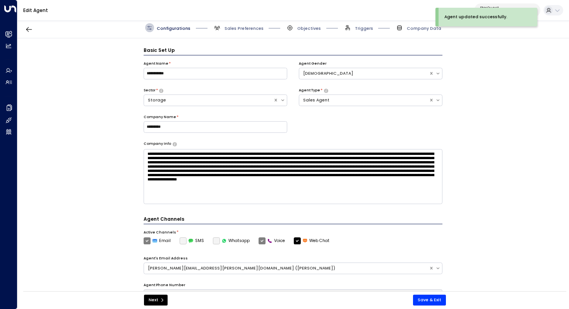
scroll to position [9, 0]
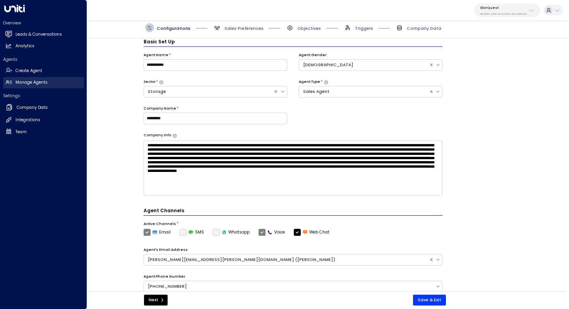
click at [22, 82] on h2 "Manage Agents" at bounding box center [31, 82] width 32 height 6
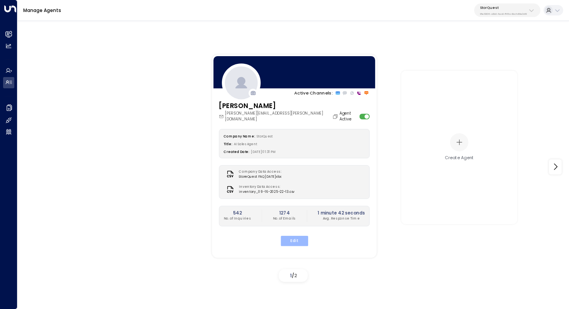
click at [290, 236] on button "Edit" at bounding box center [293, 240] width 27 height 10
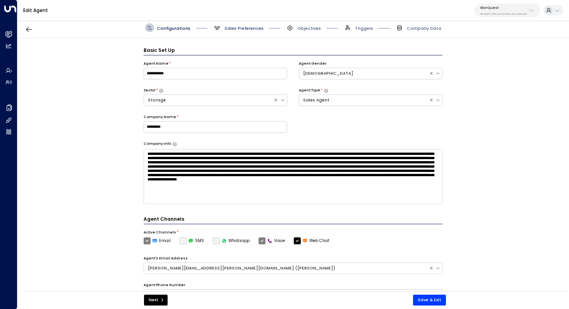
click at [249, 26] on span "Sales Preferences" at bounding box center [243, 29] width 39 height 6
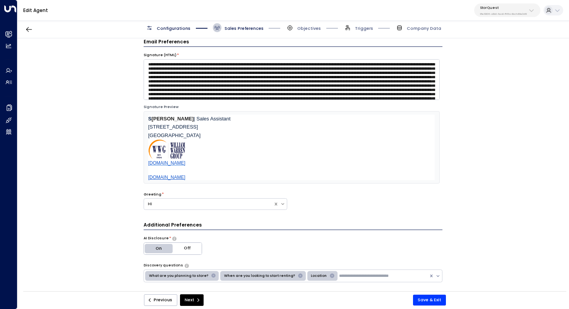
click at [171, 28] on span "Configurations" at bounding box center [174, 29] width 34 height 6
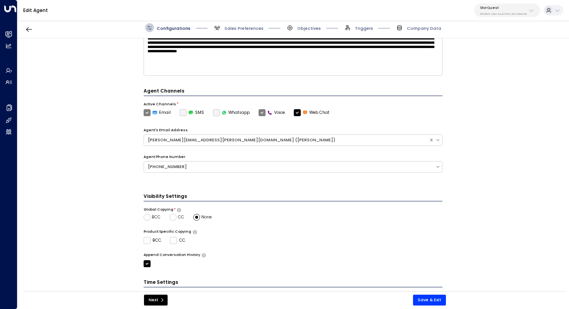
scroll to position [128, 0]
click at [368, 275] on button "Save & Exit" at bounding box center [429, 299] width 33 height 11
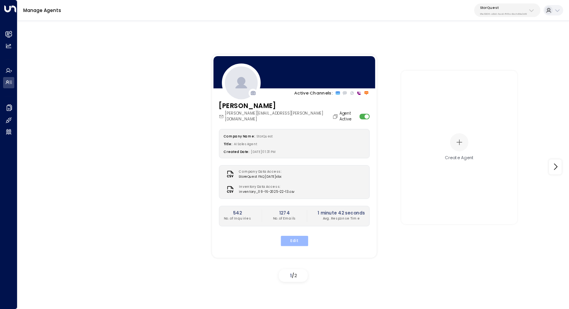
click at [294, 235] on button "Edit" at bounding box center [293, 240] width 27 height 10
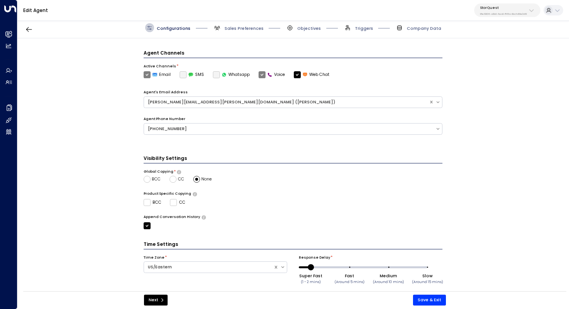
scroll to position [173, 0]
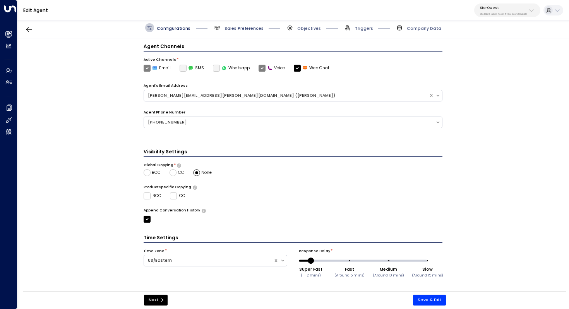
click at [247, 31] on span "Sales Preferences" at bounding box center [243, 29] width 39 height 6
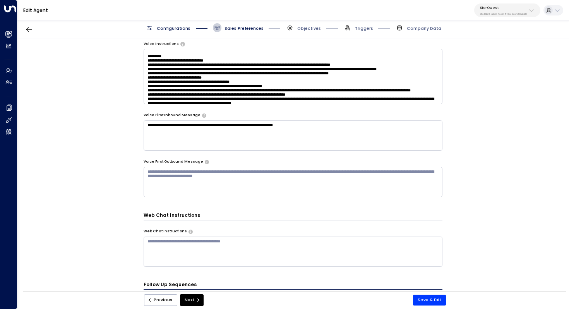
scroll to position [538, 0]
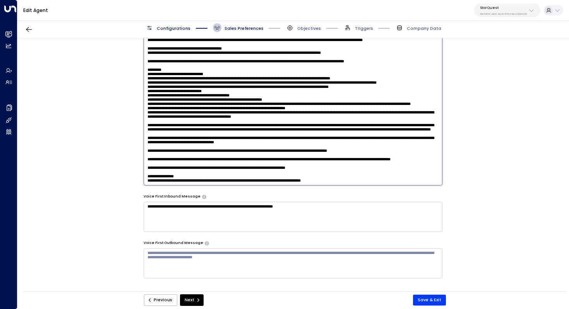
click at [368, 75] on textarea at bounding box center [293, 108] width 299 height 154
drag, startPoint x: 216, startPoint y: 91, endPoint x: 225, endPoint y: 91, distance: 8.9
click at [225, 91] on textarea at bounding box center [293, 108] width 299 height 154
drag, startPoint x: 214, startPoint y: 89, endPoint x: 229, endPoint y: 89, distance: 15.1
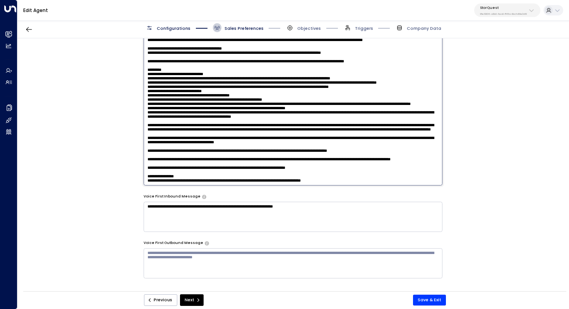
click at [229, 89] on textarea at bounding box center [293, 108] width 299 height 154
drag, startPoint x: 263, startPoint y: 90, endPoint x: 279, endPoint y: 90, distance: 16.6
click at [279, 90] on textarea at bounding box center [293, 108] width 299 height 154
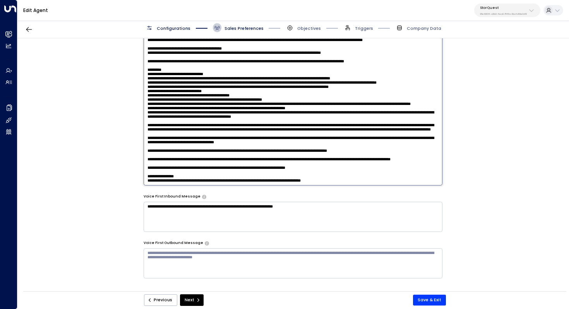
drag, startPoint x: 271, startPoint y: 91, endPoint x: 287, endPoint y: 91, distance: 16.2
click at [287, 91] on textarea at bounding box center [293, 108] width 299 height 154
click at [295, 94] on textarea at bounding box center [293, 108] width 299 height 154
drag, startPoint x: 285, startPoint y: 91, endPoint x: 309, endPoint y: 91, distance: 23.6
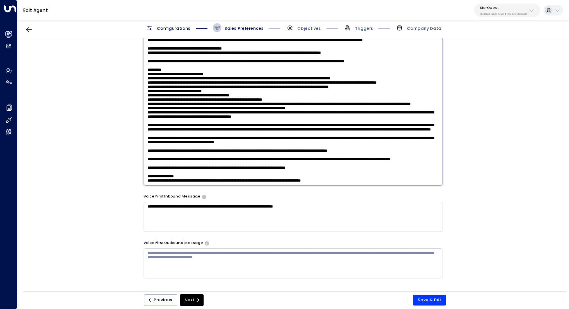
click at [309, 91] on textarea at bounding box center [293, 108] width 299 height 154
drag, startPoint x: 221, startPoint y: 93, endPoint x: 233, endPoint y: 92, distance: 12.0
click at [233, 92] on textarea at bounding box center [293, 108] width 299 height 154
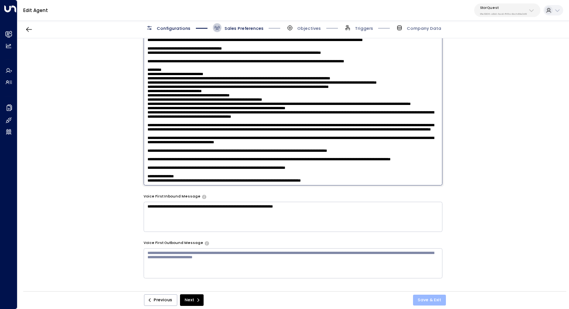
click at [368, 275] on button "Save & Exit" at bounding box center [429, 299] width 33 height 11
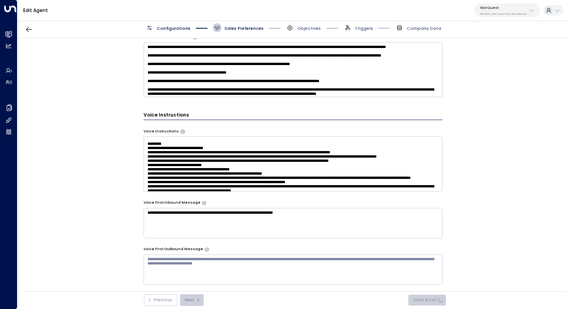
scroll to position [0, 0]
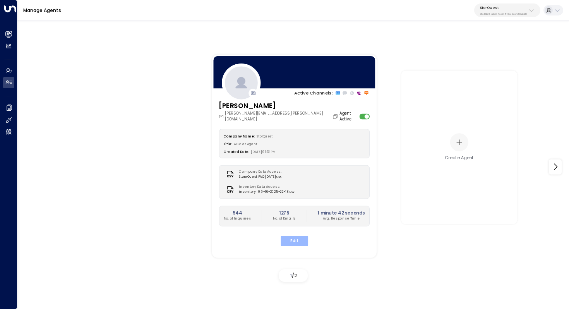
click at [294, 237] on button "Edit" at bounding box center [293, 240] width 27 height 10
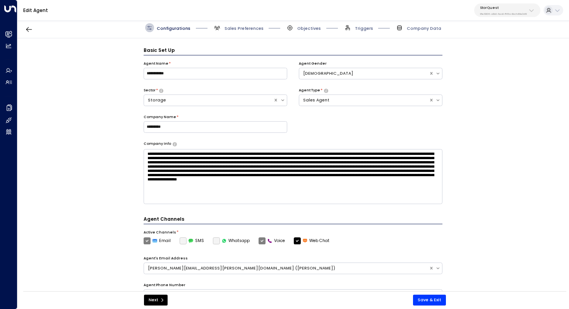
scroll to position [9, 0]
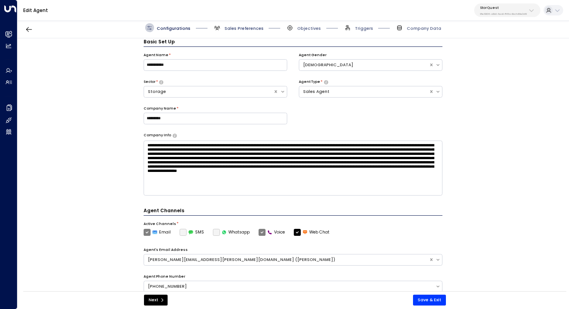
click at [235, 28] on span "Sales Preferences" at bounding box center [243, 29] width 39 height 6
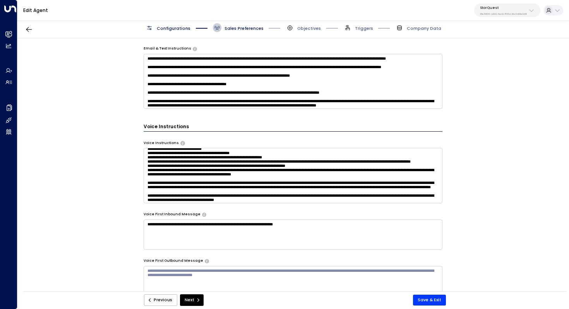
scroll to position [93, 0]
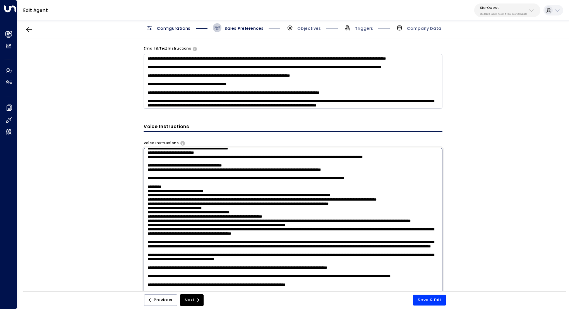
drag, startPoint x: 227, startPoint y: 177, endPoint x: 234, endPoint y: 177, distance: 7.3
click at [234, 177] on textarea at bounding box center [293, 225] width 299 height 154
click at [263, 179] on textarea at bounding box center [293, 225] width 299 height 154
drag, startPoint x: 347, startPoint y: 179, endPoint x: 333, endPoint y: 179, distance: 14.3
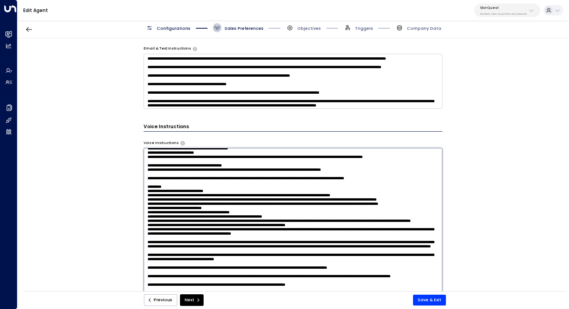
click at [333, 179] on textarea at bounding box center [293, 225] width 299 height 154
drag, startPoint x: 341, startPoint y: 179, endPoint x: 356, endPoint y: 179, distance: 15.1
click at [356, 179] on textarea at bounding box center [293, 225] width 299 height 154
click at [368, 183] on textarea at bounding box center [293, 225] width 299 height 154
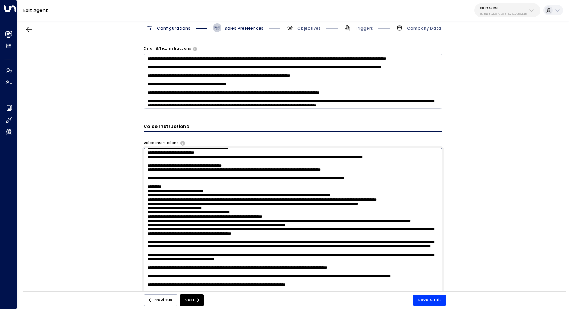
click at [368, 178] on textarea at bounding box center [293, 225] width 299 height 154
type textarea "**********"
click at [368, 275] on button "Save & Exit" at bounding box center [429, 299] width 33 height 11
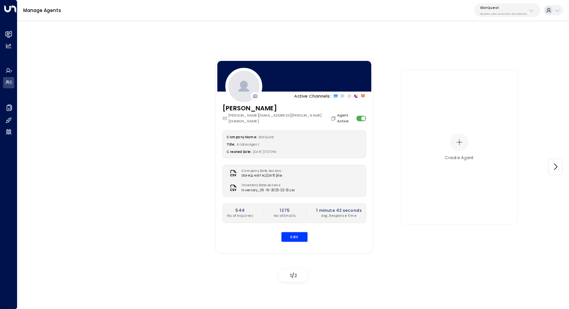
click at [368, 6] on p "StorQuest" at bounding box center [503, 7] width 47 height 5
type input "****"
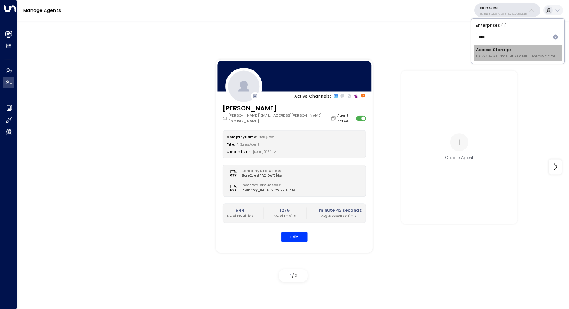
click at [368, 51] on div "Access Storage ID: 17248963-7bae-4f68-a6e0-04e589c1c15e" at bounding box center [515, 53] width 79 height 12
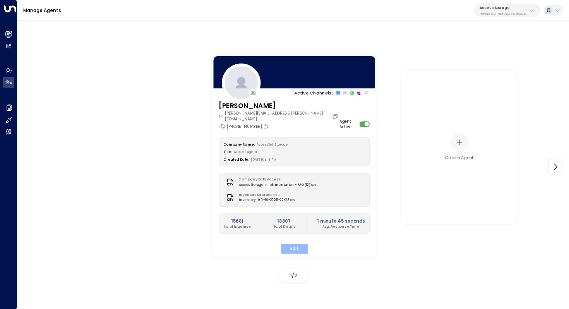
click at [296, 245] on button "Edit" at bounding box center [293, 248] width 27 height 10
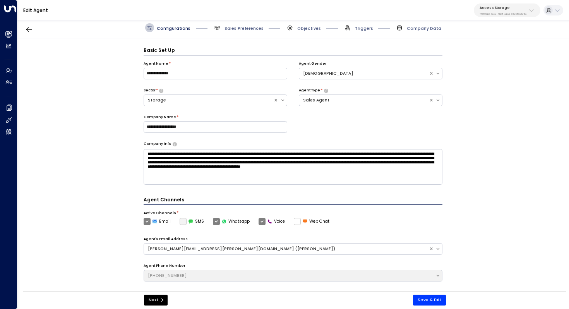
scroll to position [9, 0]
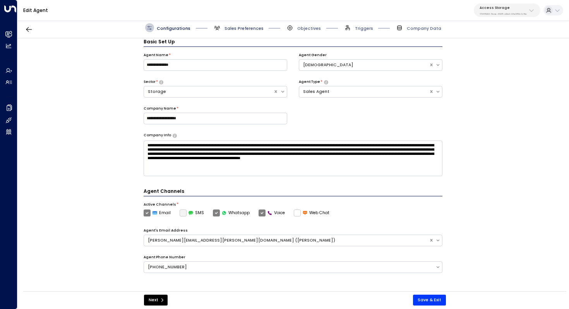
click at [242, 26] on span "Sales Preferences" at bounding box center [243, 29] width 39 height 6
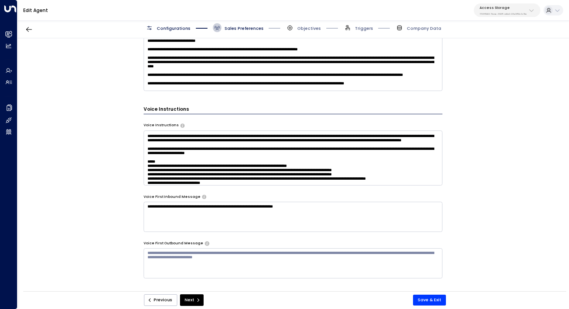
scroll to position [203, 0]
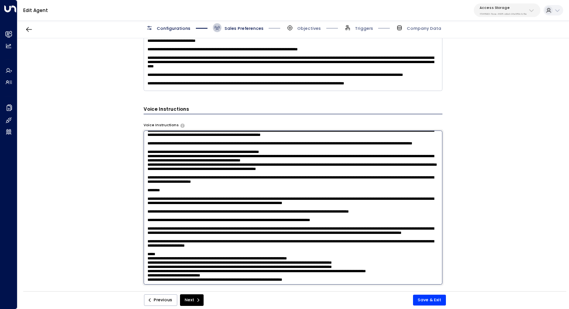
drag, startPoint x: 294, startPoint y: 156, endPoint x: 221, endPoint y: 153, distance: 72.4
click at [221, 153] on textarea at bounding box center [293, 207] width 299 height 154
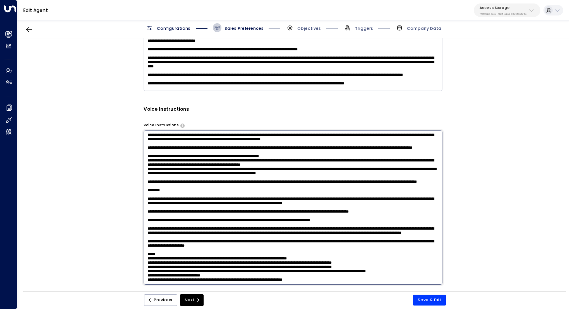
click at [207, 174] on textarea at bounding box center [293, 207] width 299 height 154
drag, startPoint x: 238, startPoint y: 180, endPoint x: 250, endPoint y: 180, distance: 12.0
click at [250, 180] on textarea at bounding box center [293, 207] width 299 height 154
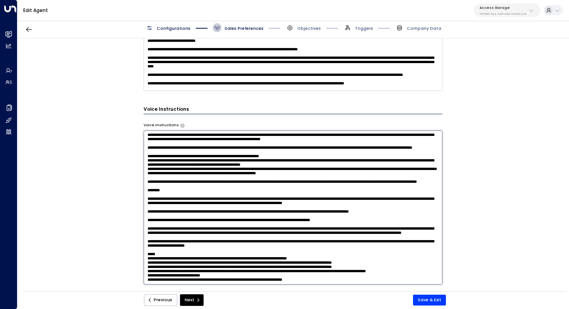
scroll to position [229, 0]
click at [329, 271] on textarea at bounding box center [293, 207] width 299 height 154
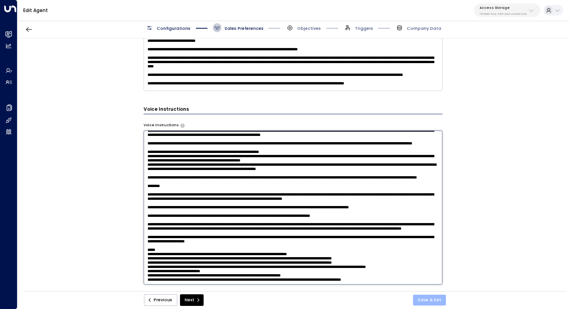
type textarea "**********"
click at [368, 275] on button "Save & Exit" at bounding box center [429, 299] width 33 height 11
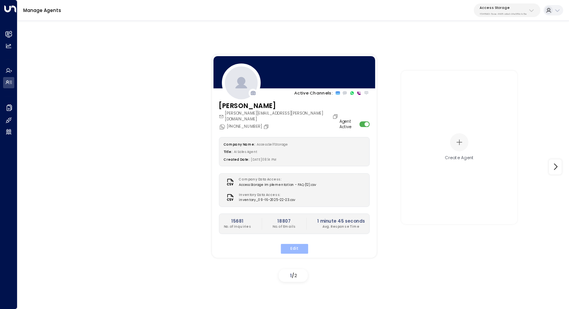
click at [299, 245] on button "Edit" at bounding box center [293, 248] width 27 height 10
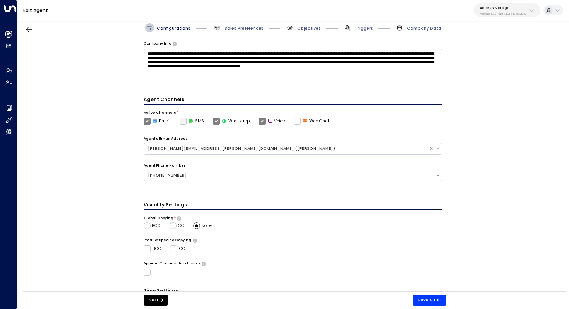
scroll to position [153, 0]
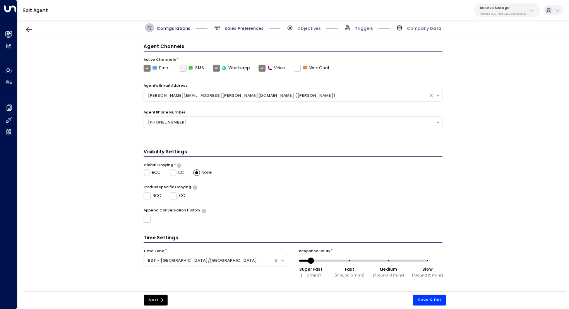
click at [246, 31] on span "Sales Preferences" at bounding box center [243, 29] width 39 height 6
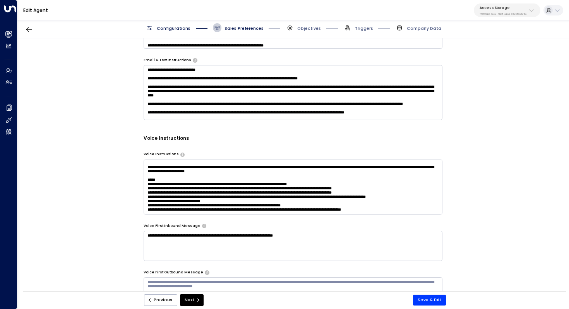
scroll to position [231, 0]
click at [255, 168] on textarea at bounding box center [293, 186] width 299 height 55
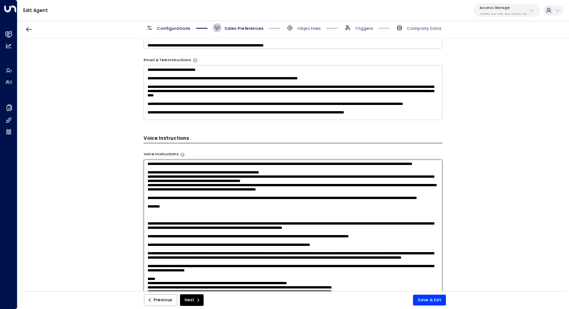
scroll to position [243, 0]
paste textarea "**********"
click at [151, 167] on textarea at bounding box center [293, 236] width 299 height 154
click at [197, 177] on textarea at bounding box center [293, 236] width 299 height 154
click at [333, 166] on textarea at bounding box center [293, 236] width 299 height 154
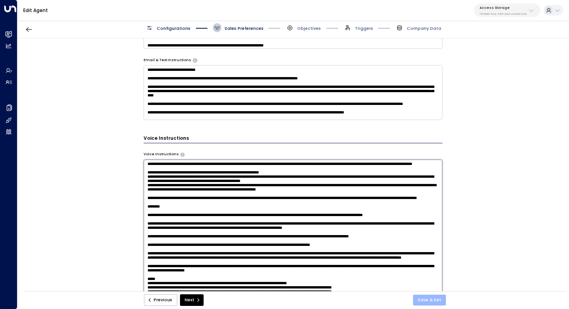
type textarea "**********"
click at [368, 275] on button "Save & Exit" at bounding box center [429, 299] width 33 height 11
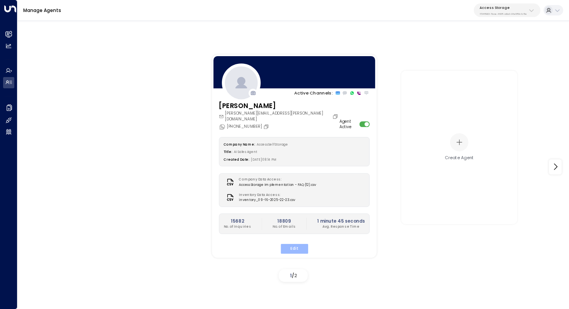
click at [287, 243] on button "Edit" at bounding box center [293, 248] width 27 height 10
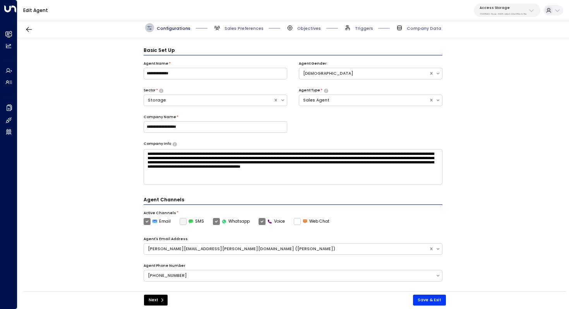
scroll to position [9, 0]
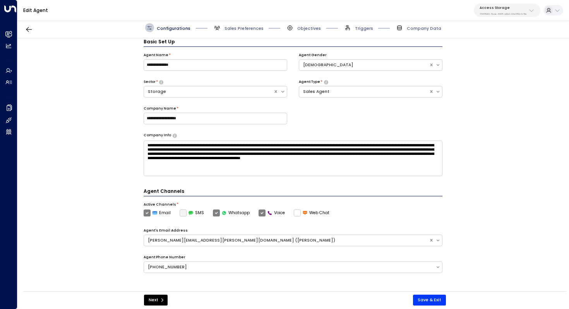
click at [368, 151] on div "**********" at bounding box center [292, 166] width 551 height 256
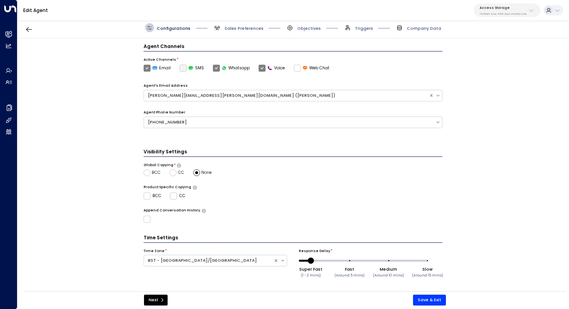
scroll to position [0, 0]
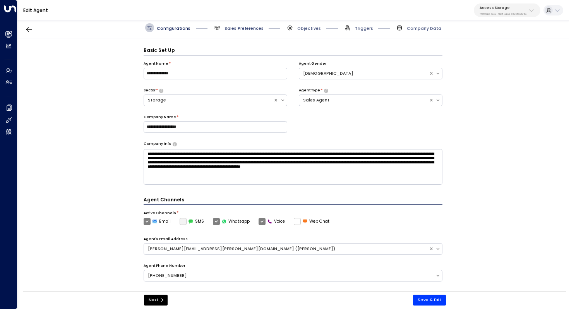
click at [247, 29] on span "Sales Preferences" at bounding box center [243, 29] width 39 height 6
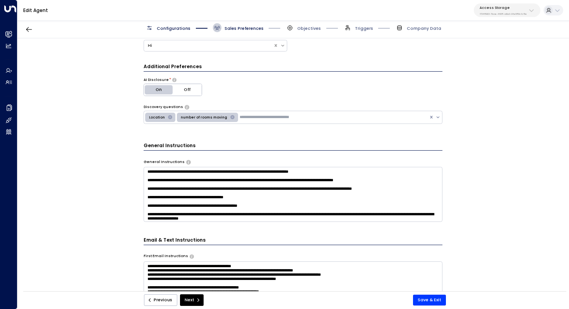
scroll to position [286, 0]
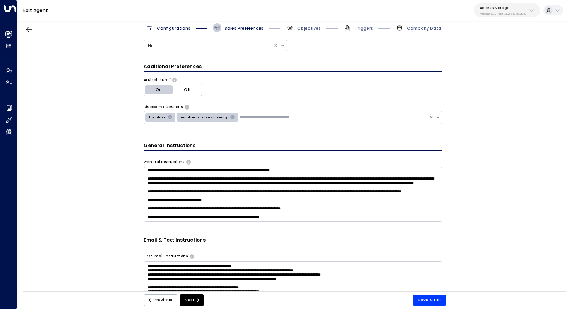
click at [297, 215] on textarea at bounding box center [293, 194] width 299 height 55
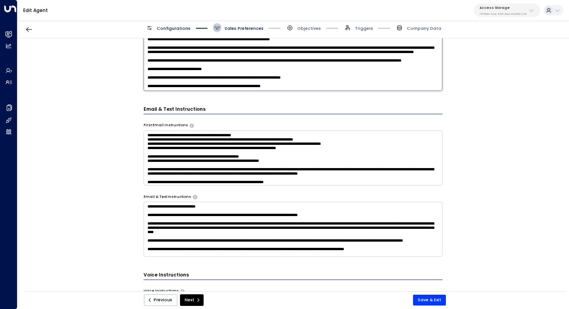
scroll to position [196, 0]
paste textarea "**********"
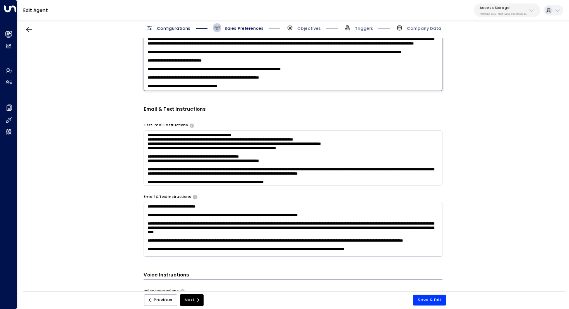
click at [178, 85] on textarea at bounding box center [293, 14] width 299 height 154
click at [277, 82] on textarea at bounding box center [293, 14] width 299 height 154
drag, startPoint x: 280, startPoint y: 85, endPoint x: 260, endPoint y: 84, distance: 20.5
click at [260, 84] on textarea at bounding box center [293, 14] width 299 height 154
type textarea "**********"
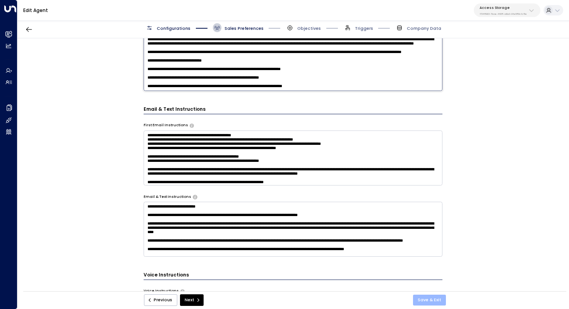
click at [368, 275] on button "Save & Exit" at bounding box center [429, 299] width 33 height 11
